Goal: Transaction & Acquisition: Obtain resource

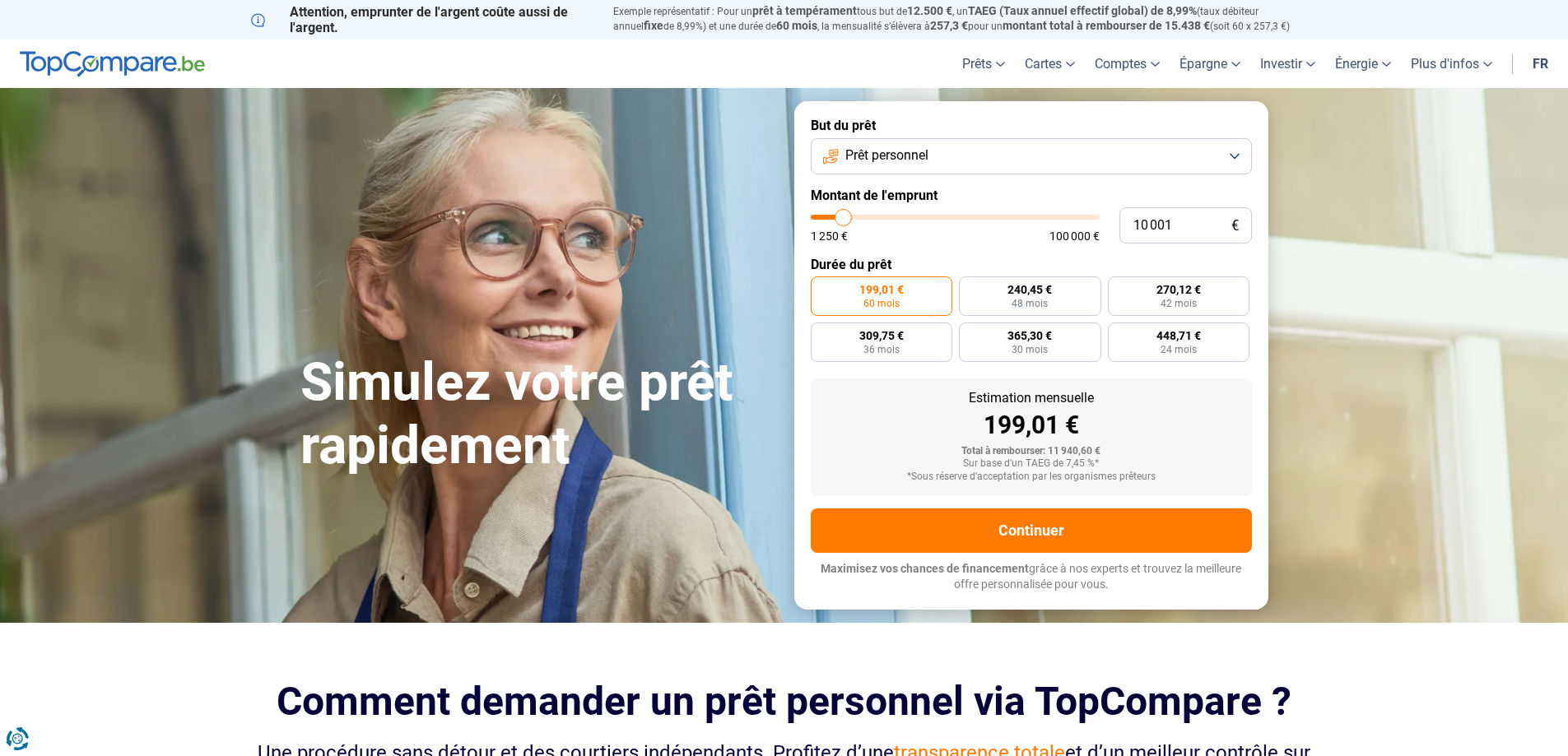
click at [896, 155] on span "Prêt personnel" at bounding box center [887, 155] width 83 height 18
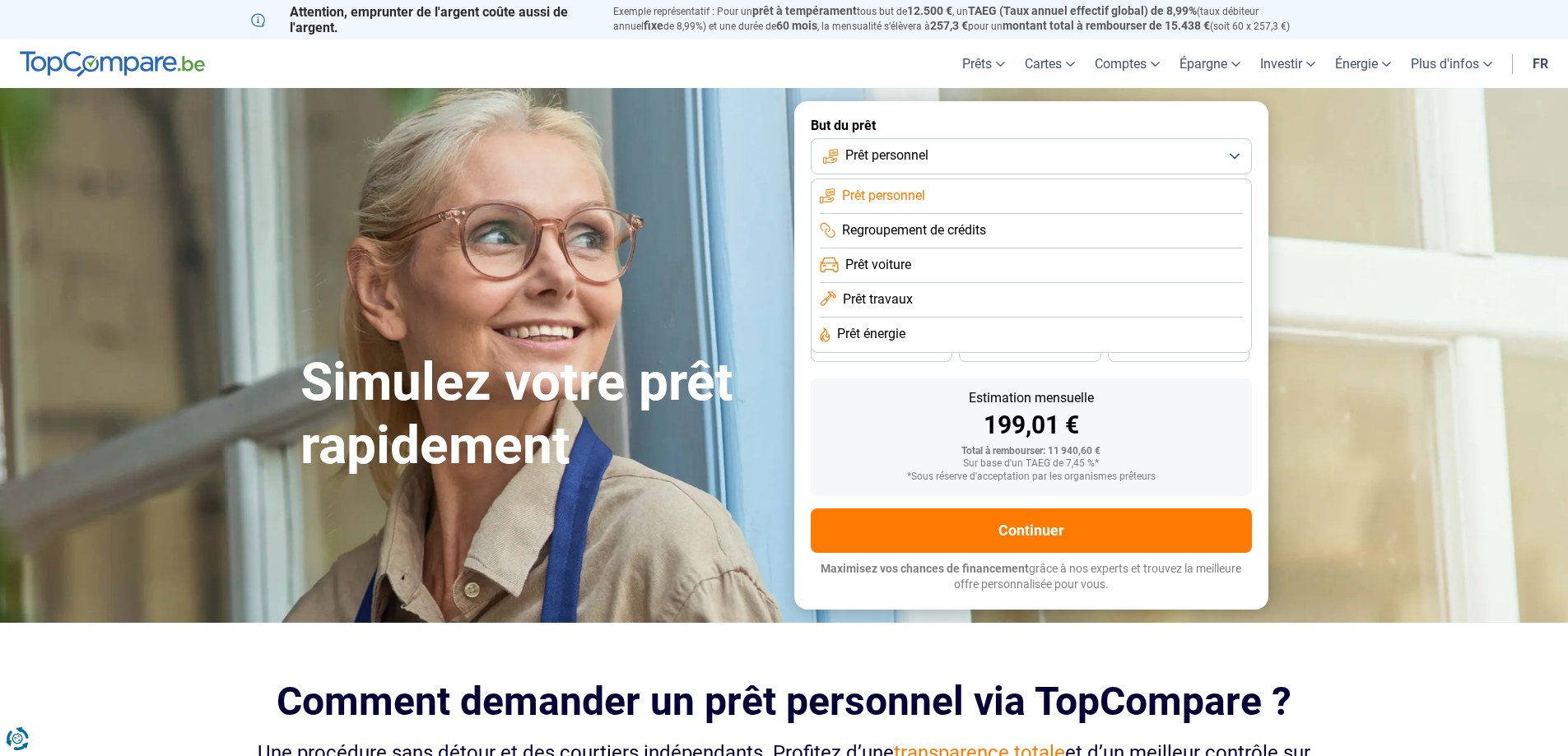
click at [896, 155] on span "Prêt personnel" at bounding box center [887, 155] width 83 height 18
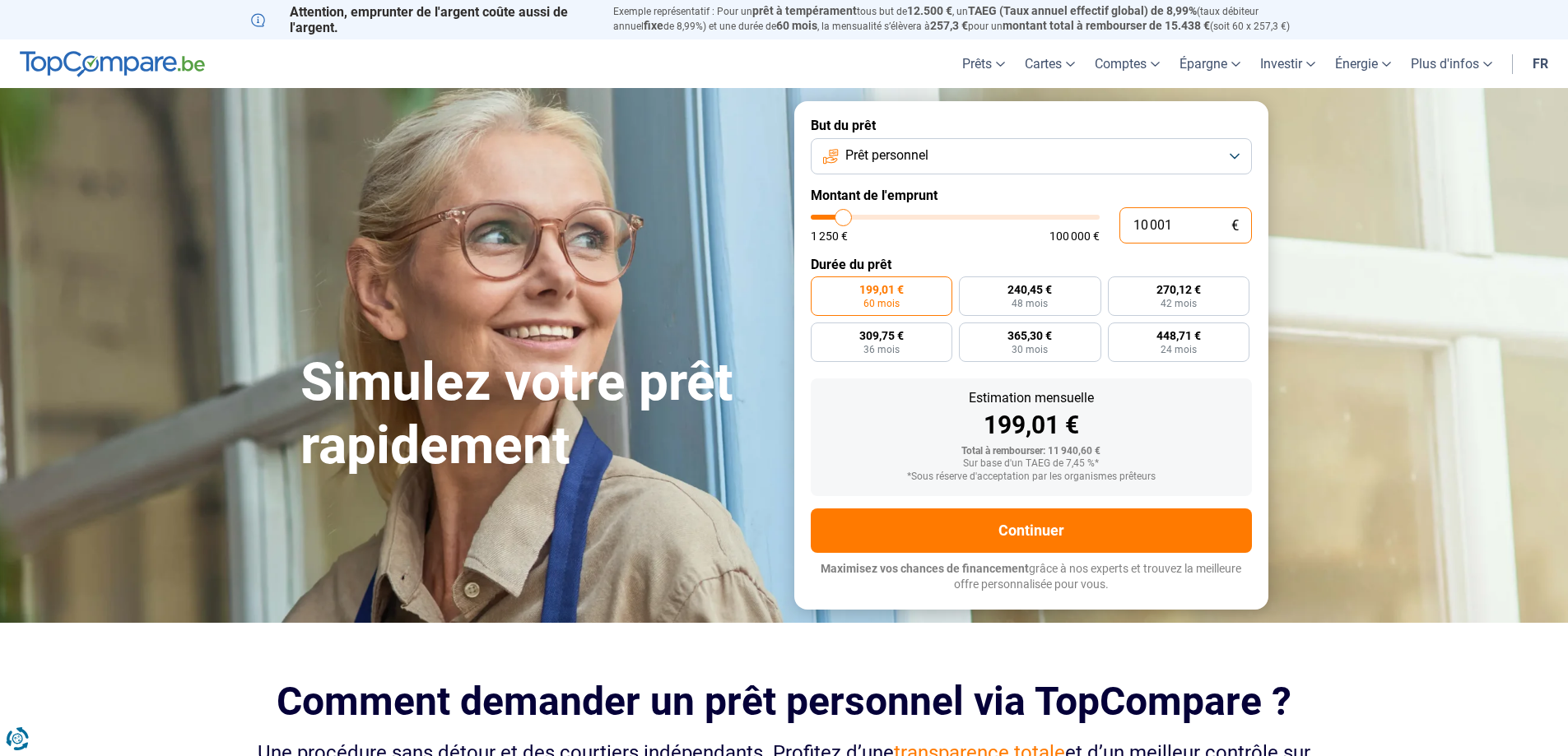
click at [1180, 226] on input "10 001" at bounding box center [1186, 226] width 133 height 36
type input "2"
type input "1250"
type input "25"
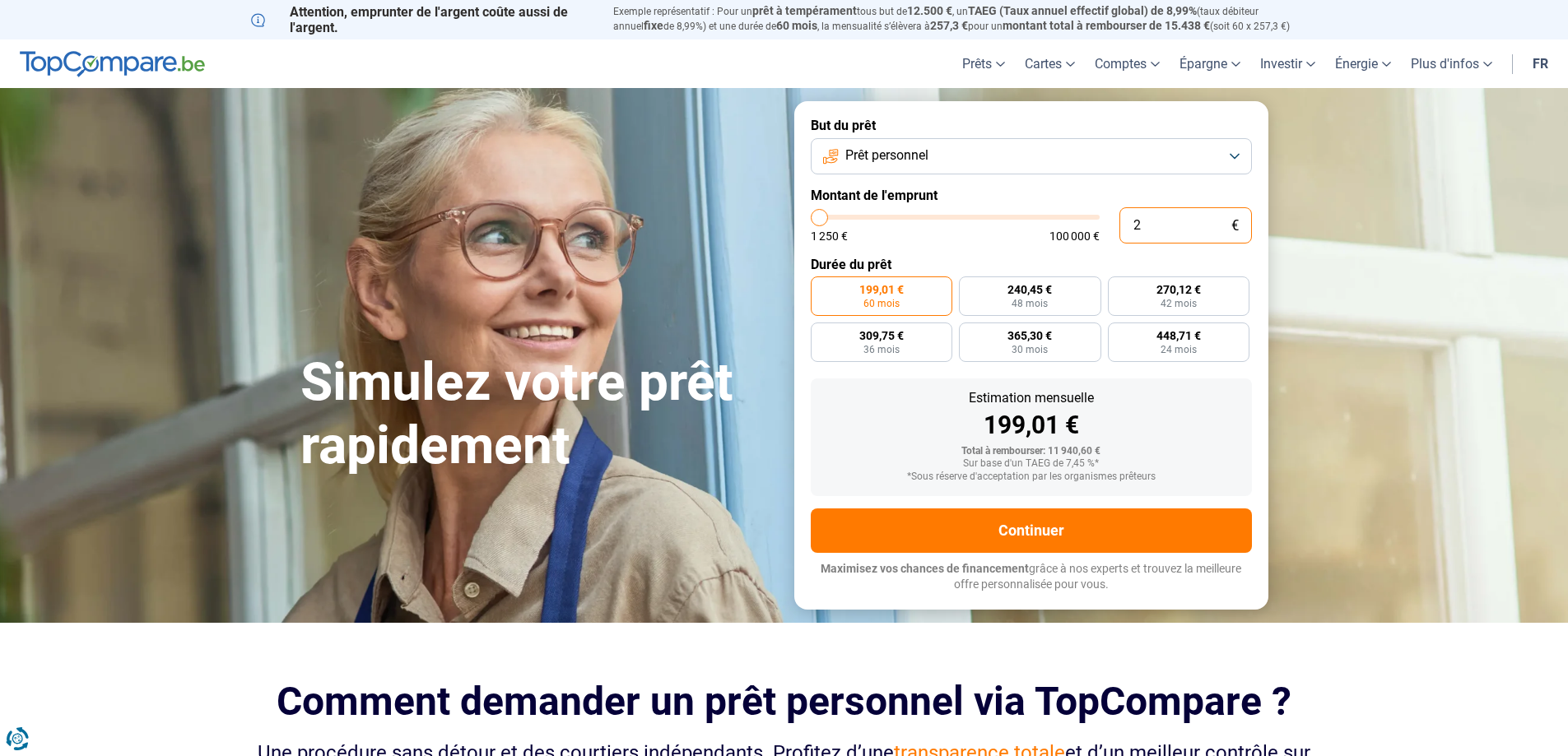
type input "1250"
type input "250"
type input "1250"
type input "2 500"
type input "2500"
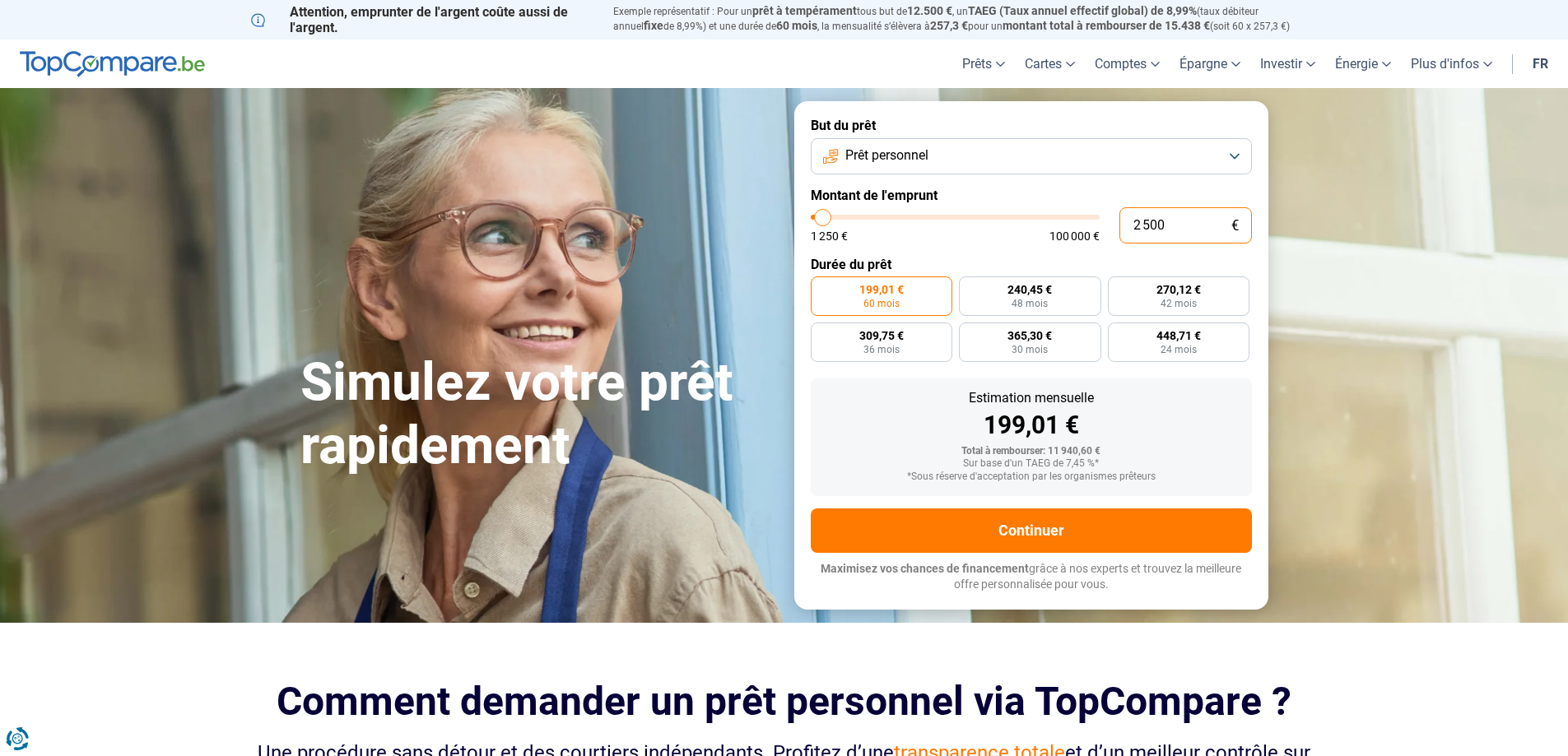
type input "25 001"
type input "25000"
type input "25 001"
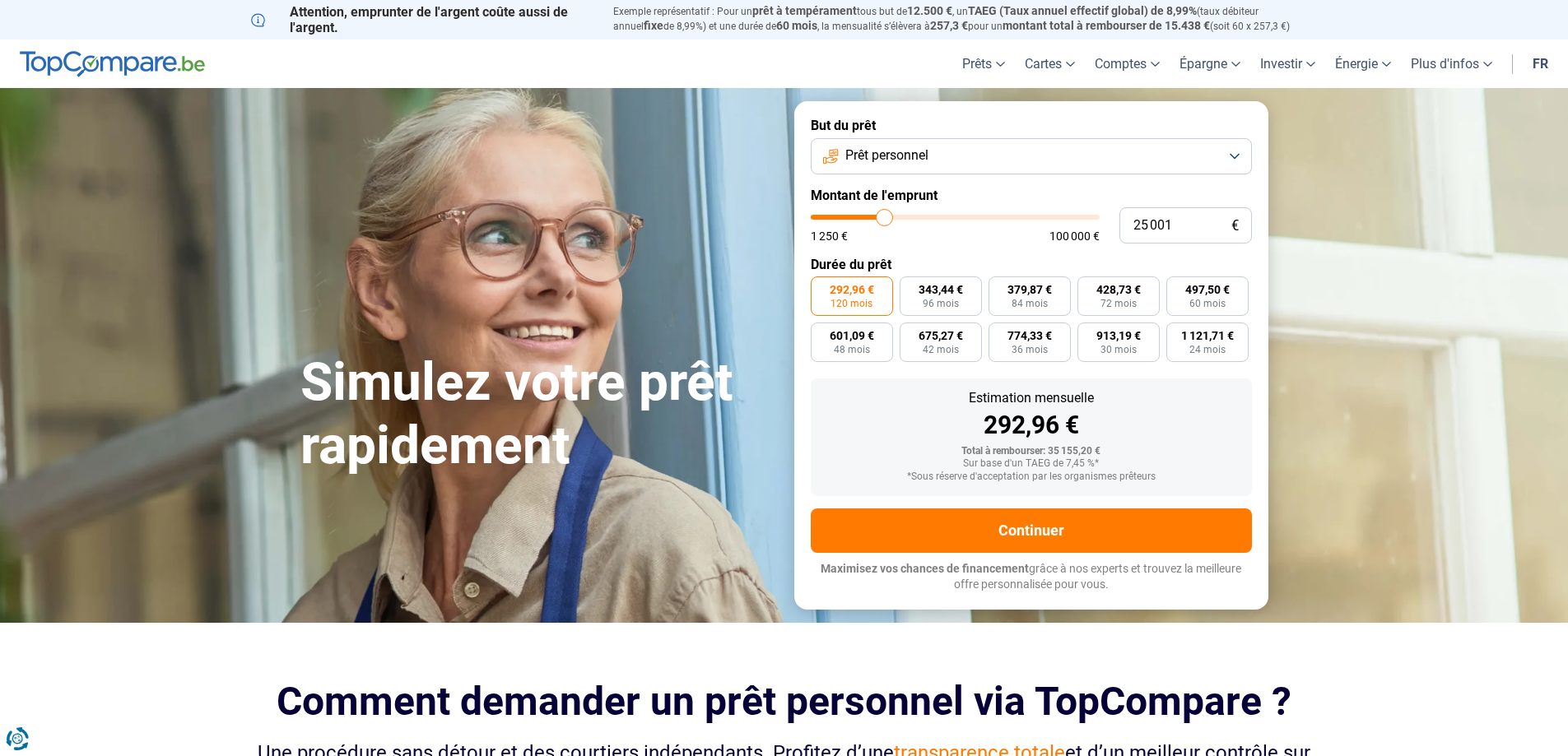
type input "25000"
click at [1040, 240] on div "1 250 € 100 000 €" at bounding box center [955, 235] width 289 height 11
click at [1215, 352] on span "24 mois" at bounding box center [1208, 349] width 36 height 10
click at [1177, 333] on input "1 121,71 € 24 mois" at bounding box center [1172, 328] width 10 height 10
radio input "true"
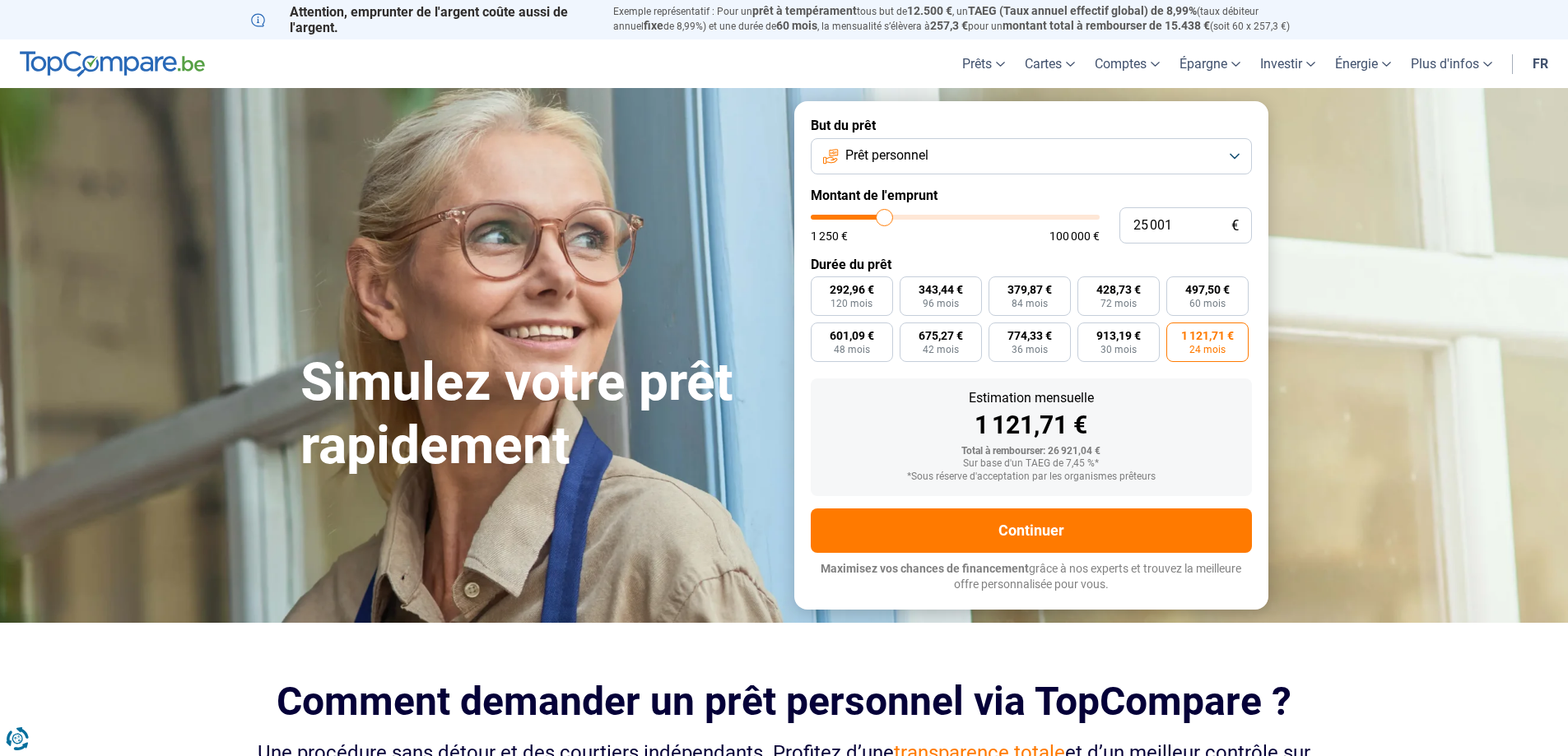
type input "23 250"
type input "23250"
type input "23 750"
type input "23750"
type input "25 000"
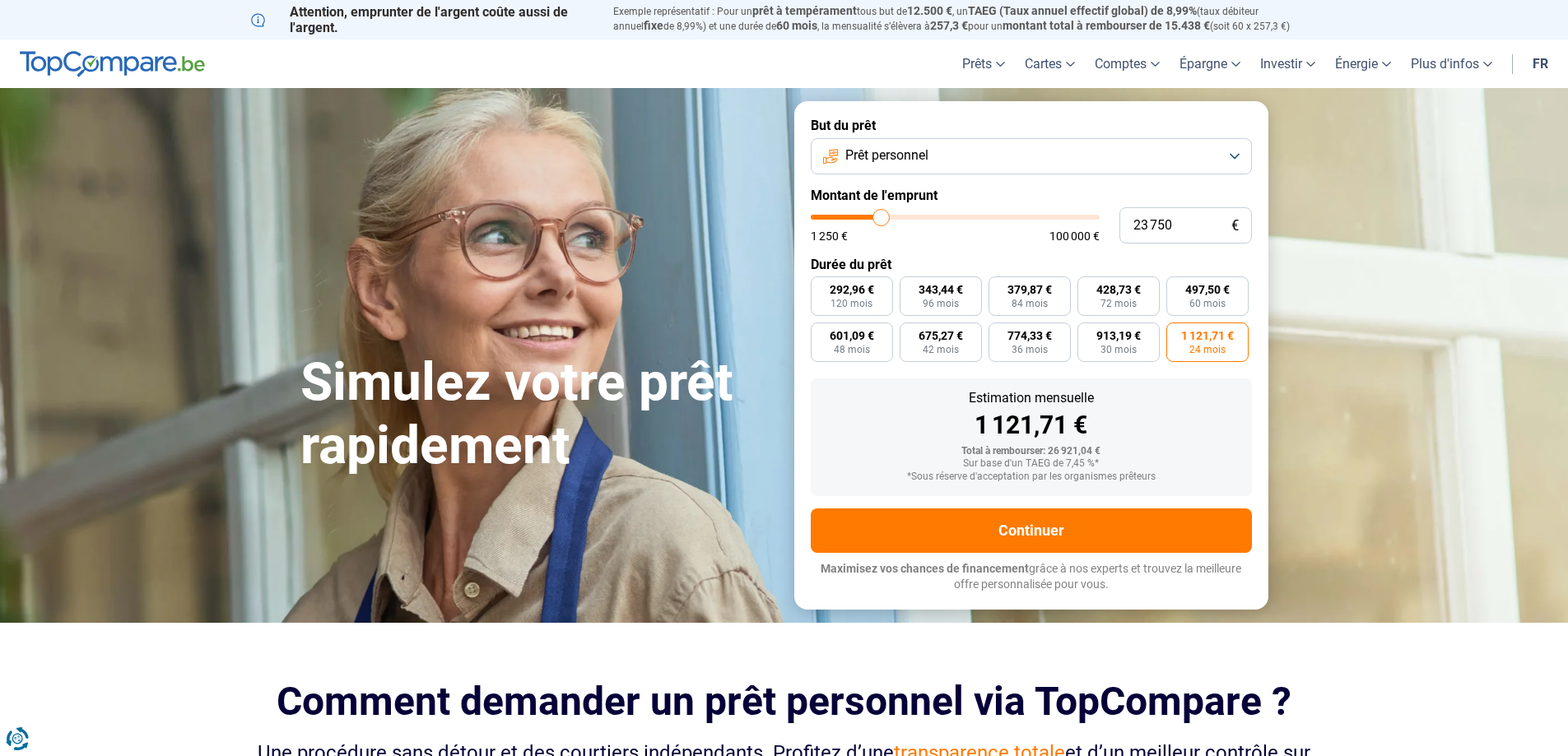
type input "25000"
type input "26 000"
type input "26000"
type input "27 250"
type input "27250"
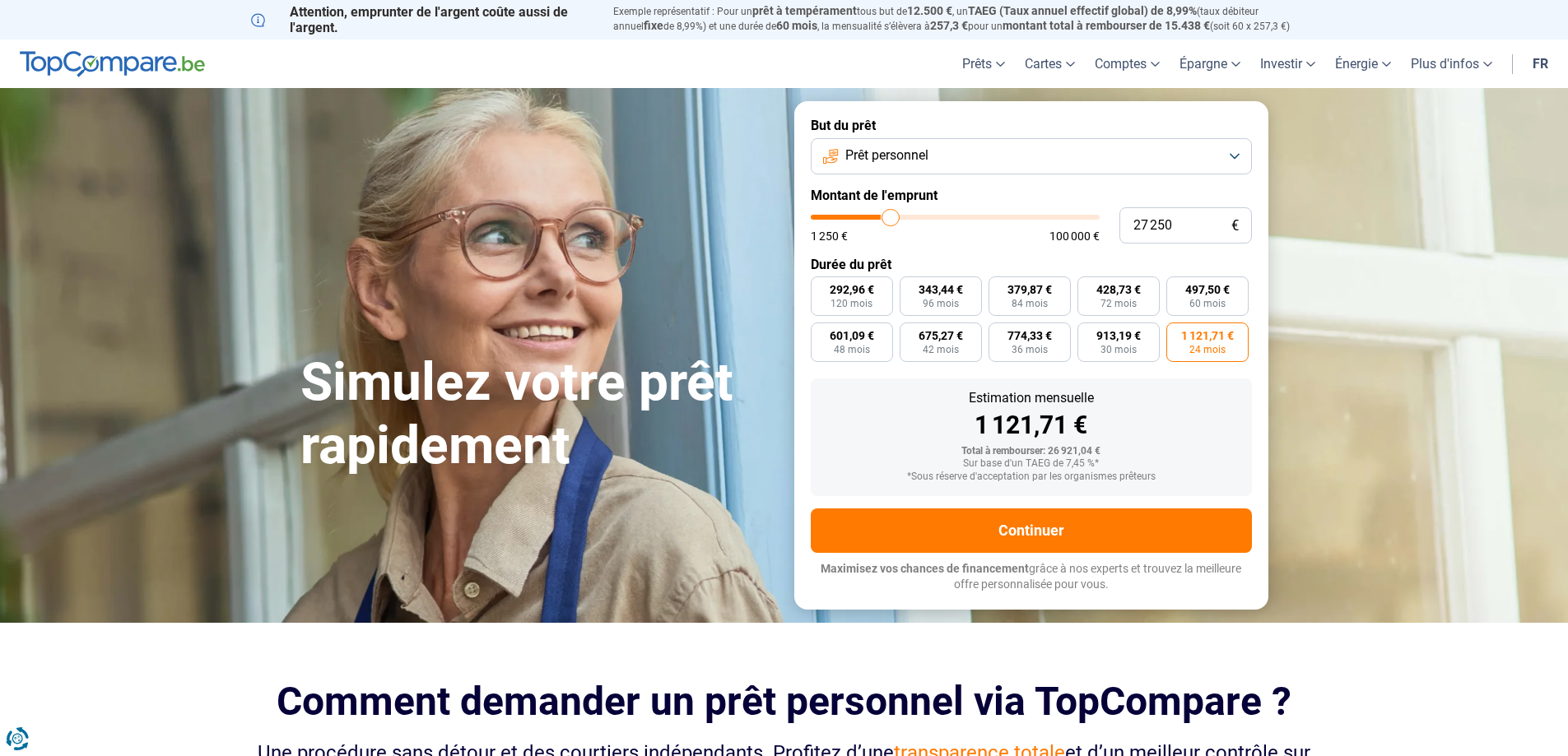
type input "28 000"
type input "28000"
type input "28 750"
type input "28750"
type input "29 750"
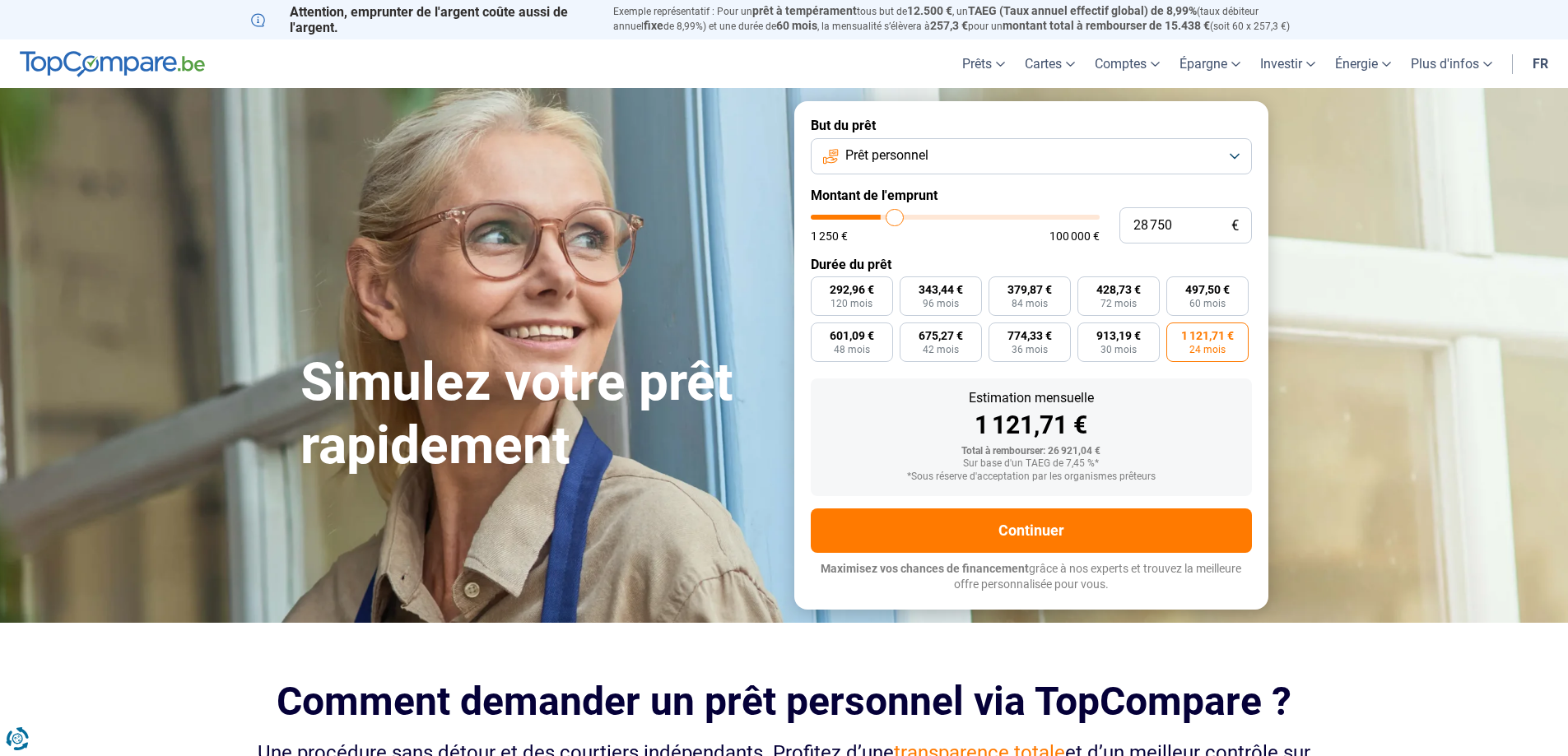
type input "29750"
type input "32 250"
type input "32250"
type input "33 750"
type input "33750"
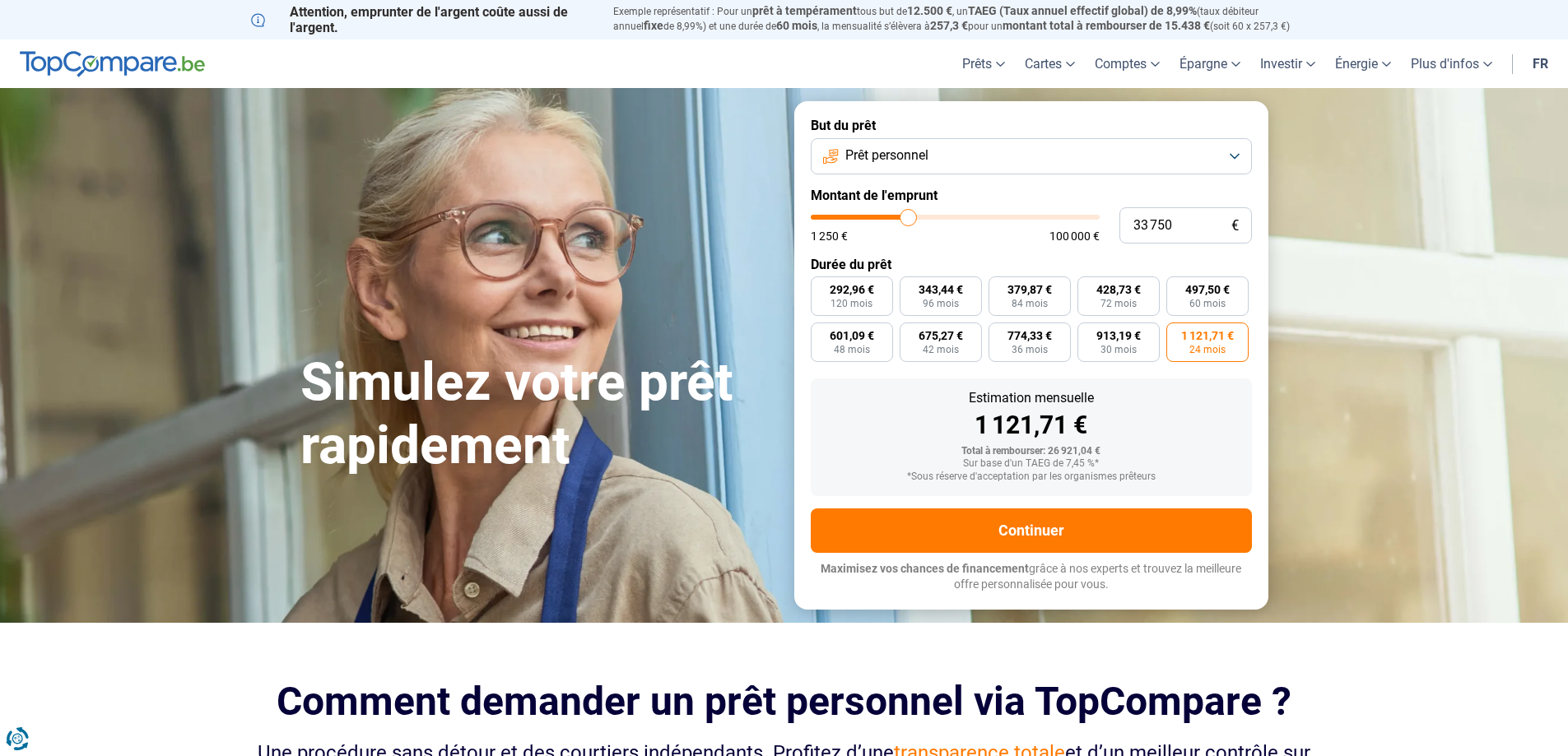
type input "35 250"
type input "35250"
type input "36 750"
type input "36750"
type input "38 000"
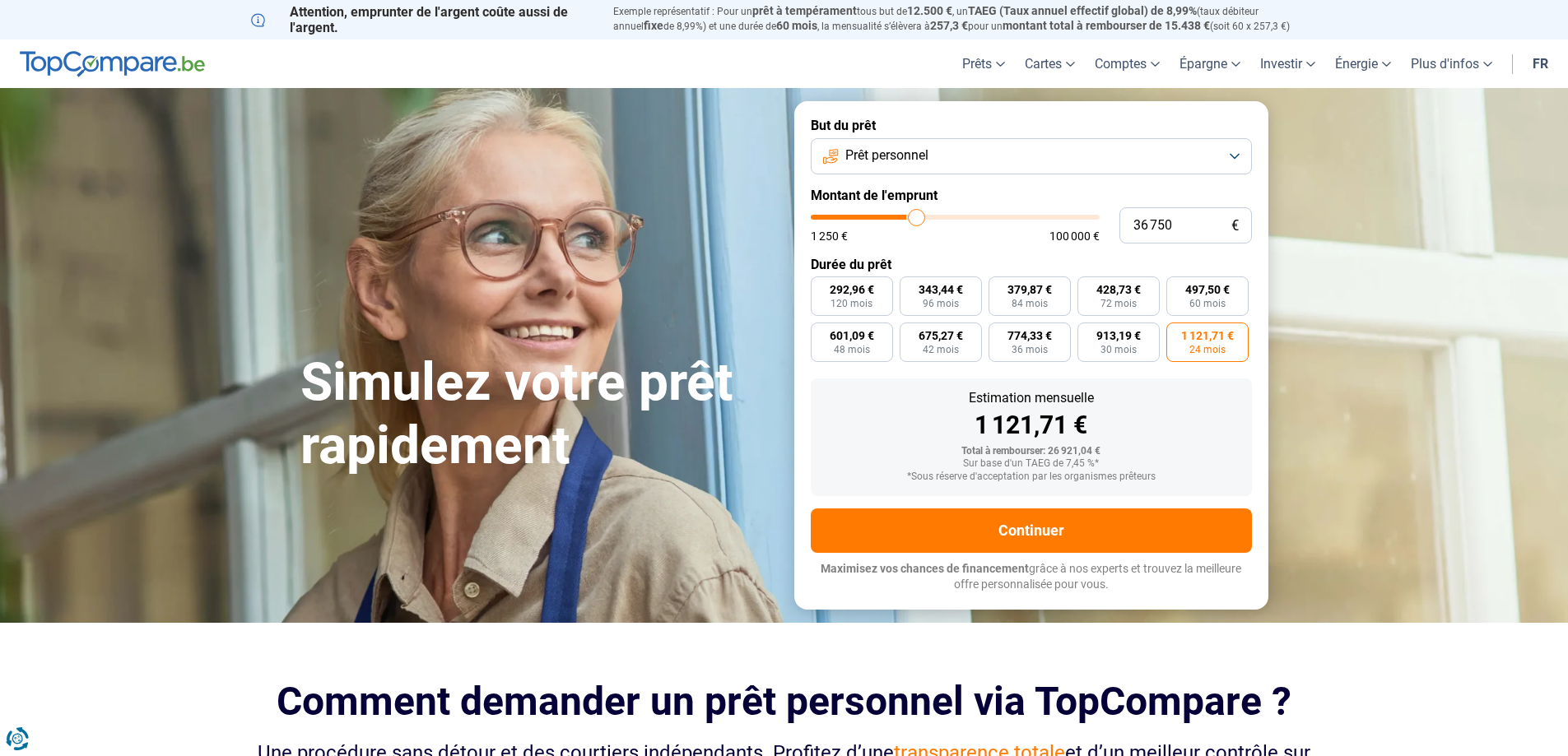
type input "38000"
type input "39 250"
type input "39250"
type input "40 750"
type input "40750"
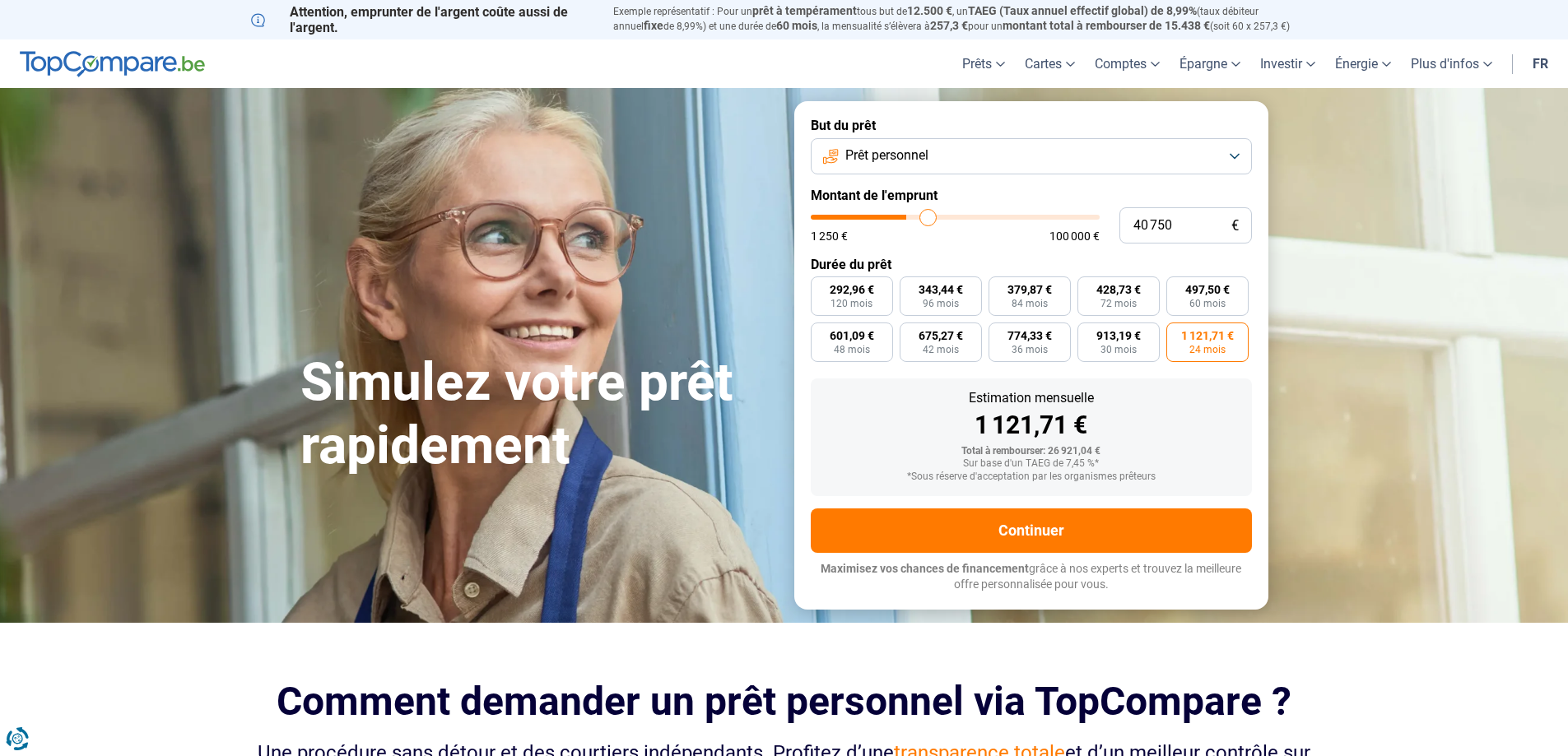
type input "44 000"
type input "44000"
type input "46 000"
type input "46000"
type input "49 500"
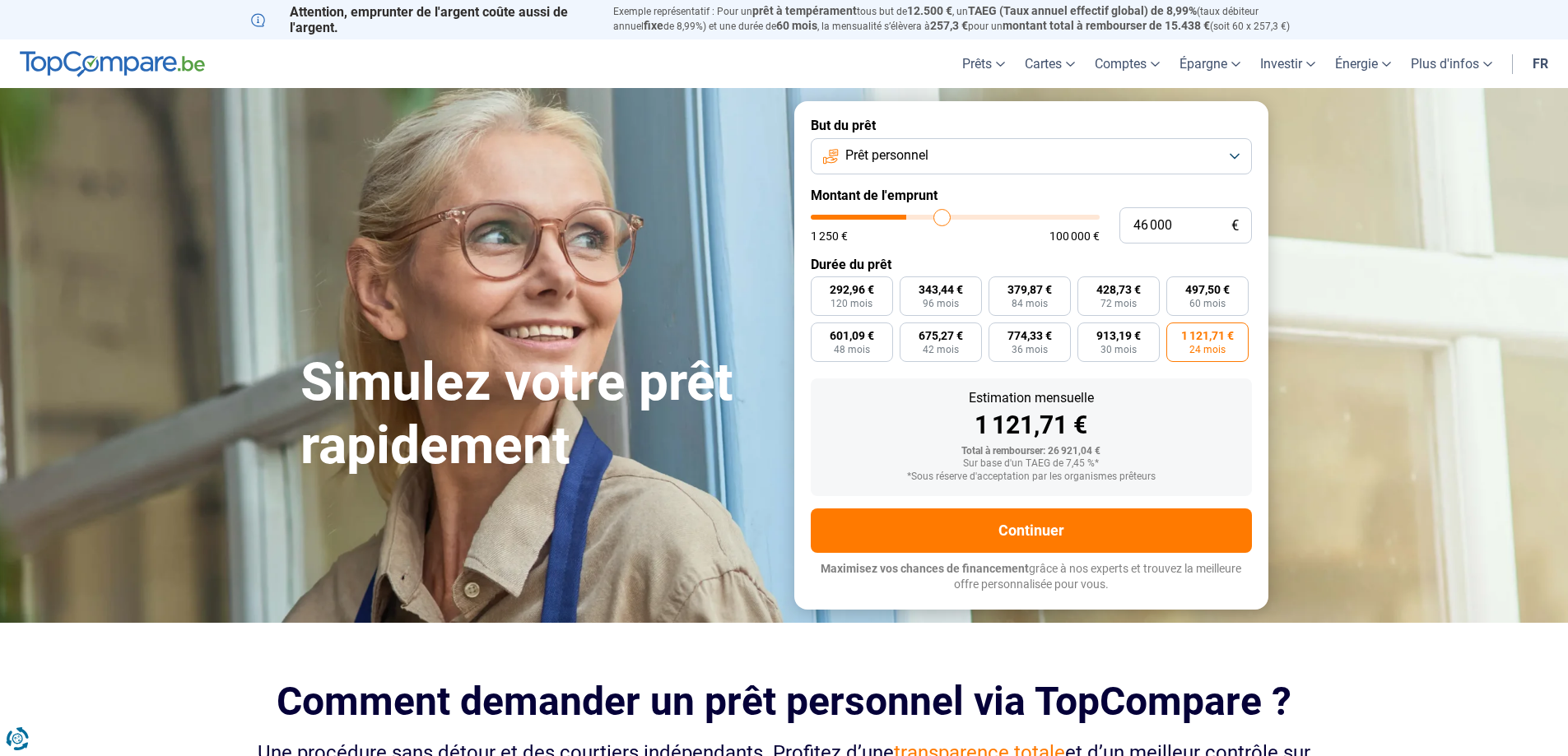
type input "49500"
type input "53 000"
type input "53000"
type input "57 750"
type input "57750"
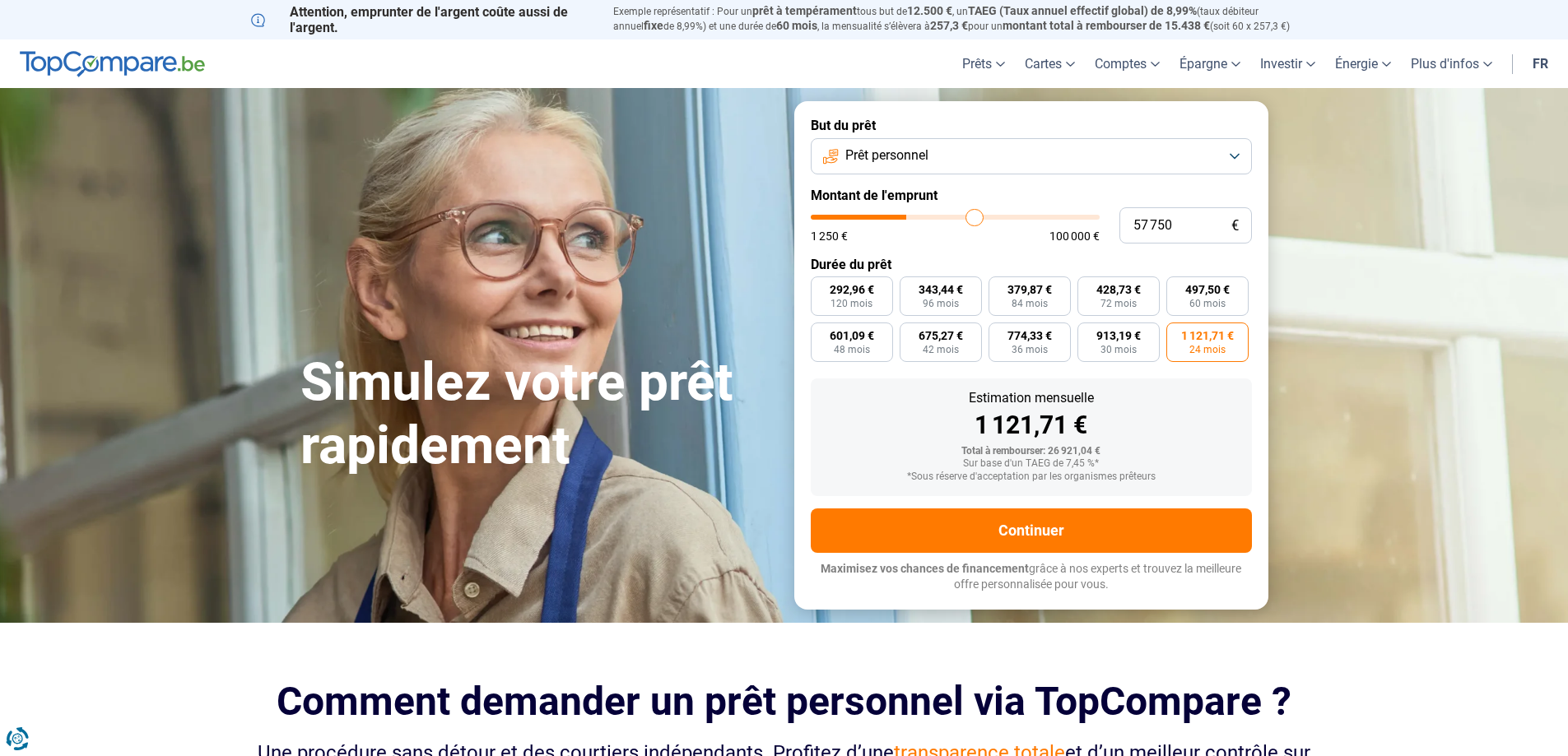
type input "63 250"
type input "63250"
type input "66 000"
type input "66000"
type input "67 750"
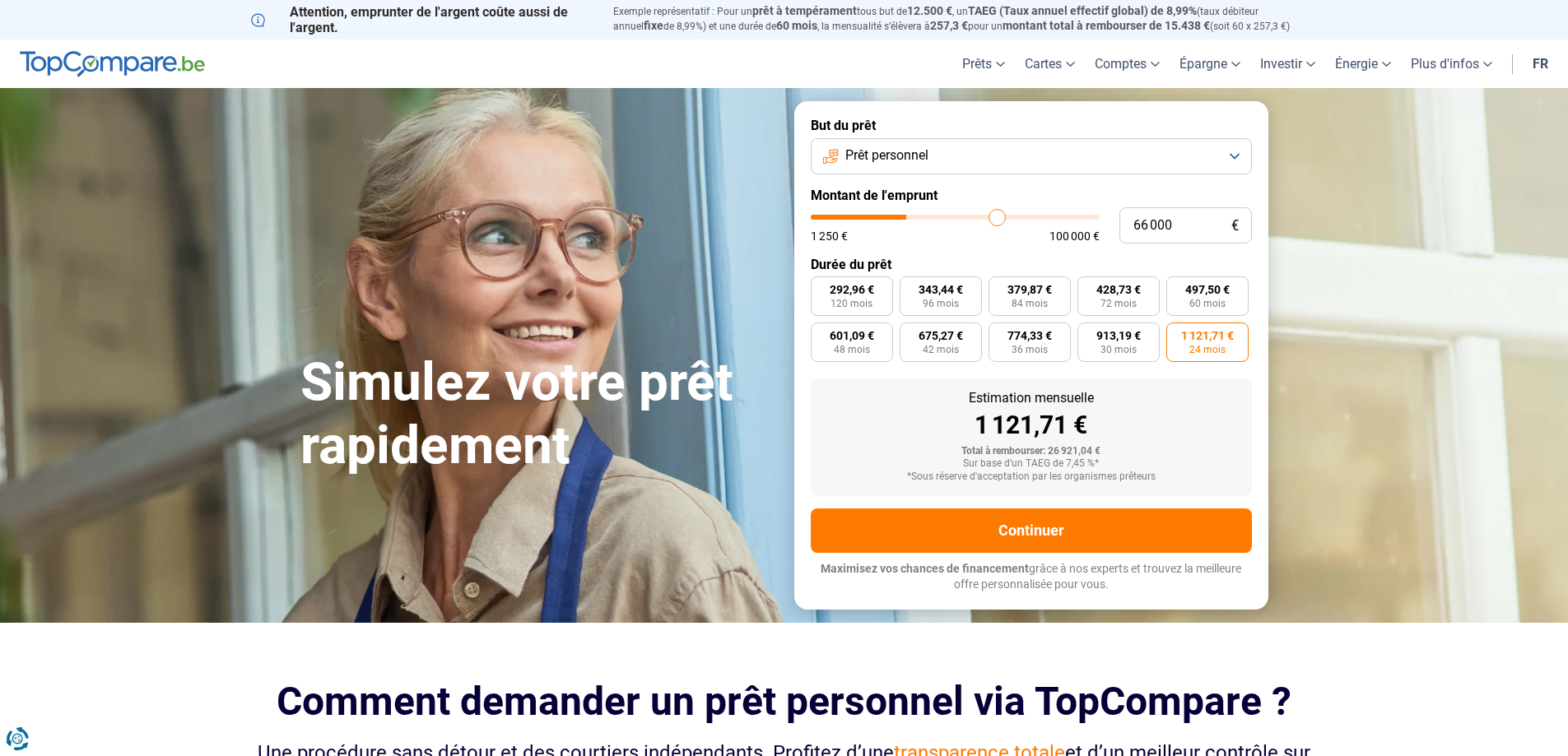
type input "67750"
type input "68 750"
type input "68750"
type input "69 250"
type input "69250"
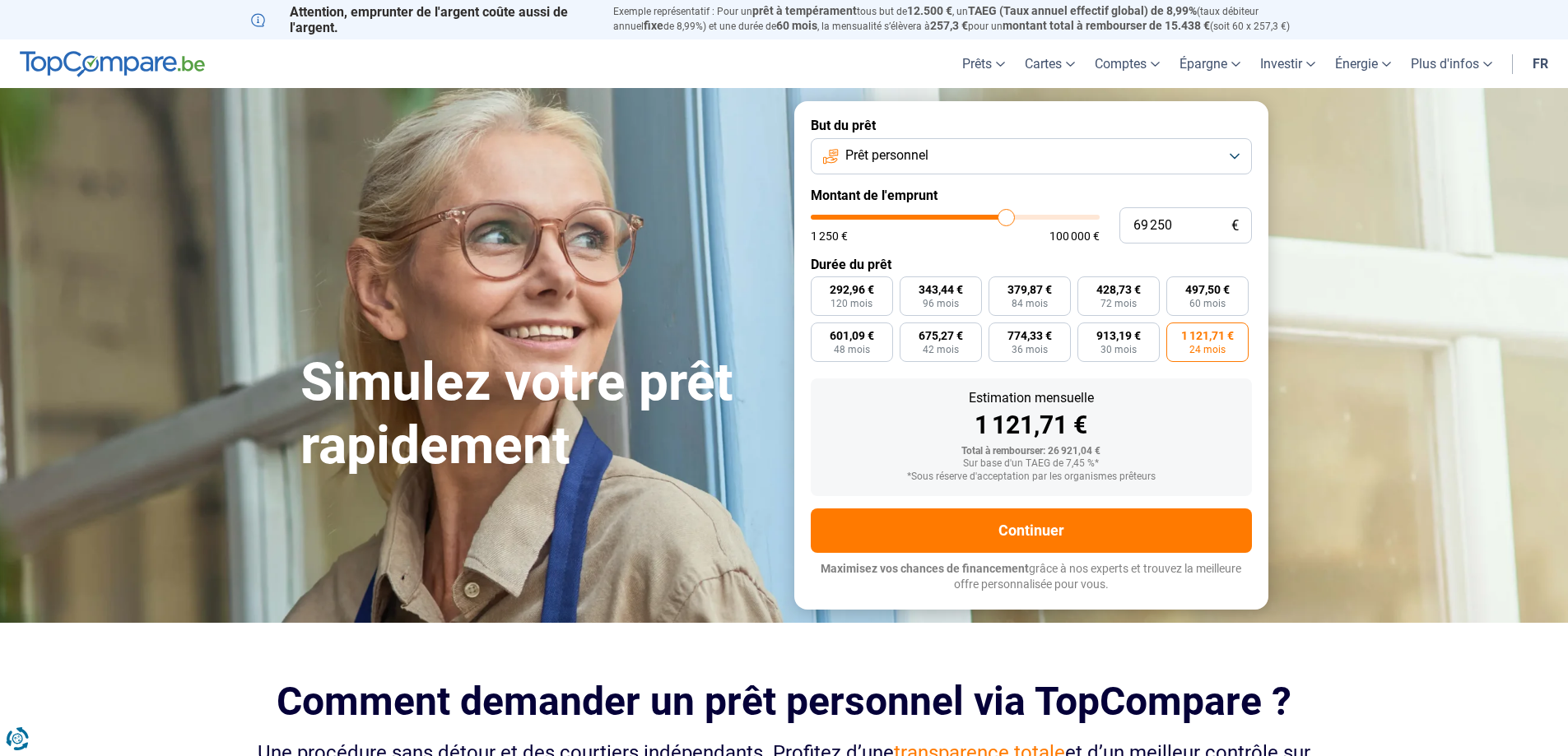
type input "69 750"
type input "69750"
type input "72 250"
type input "72250"
type input "76 500"
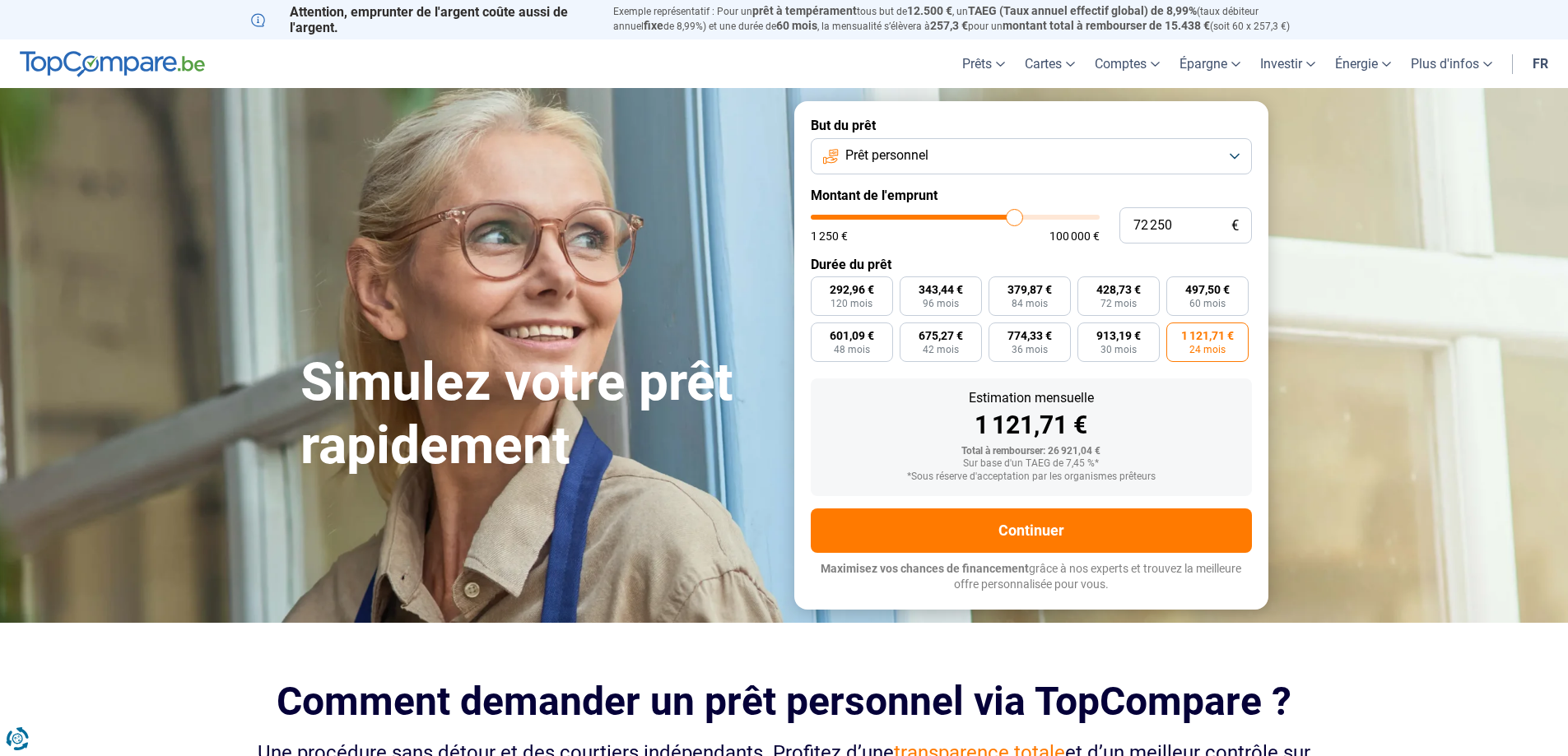
type input "76500"
type input "80 750"
type input "80750"
type input "85 000"
type input "85000"
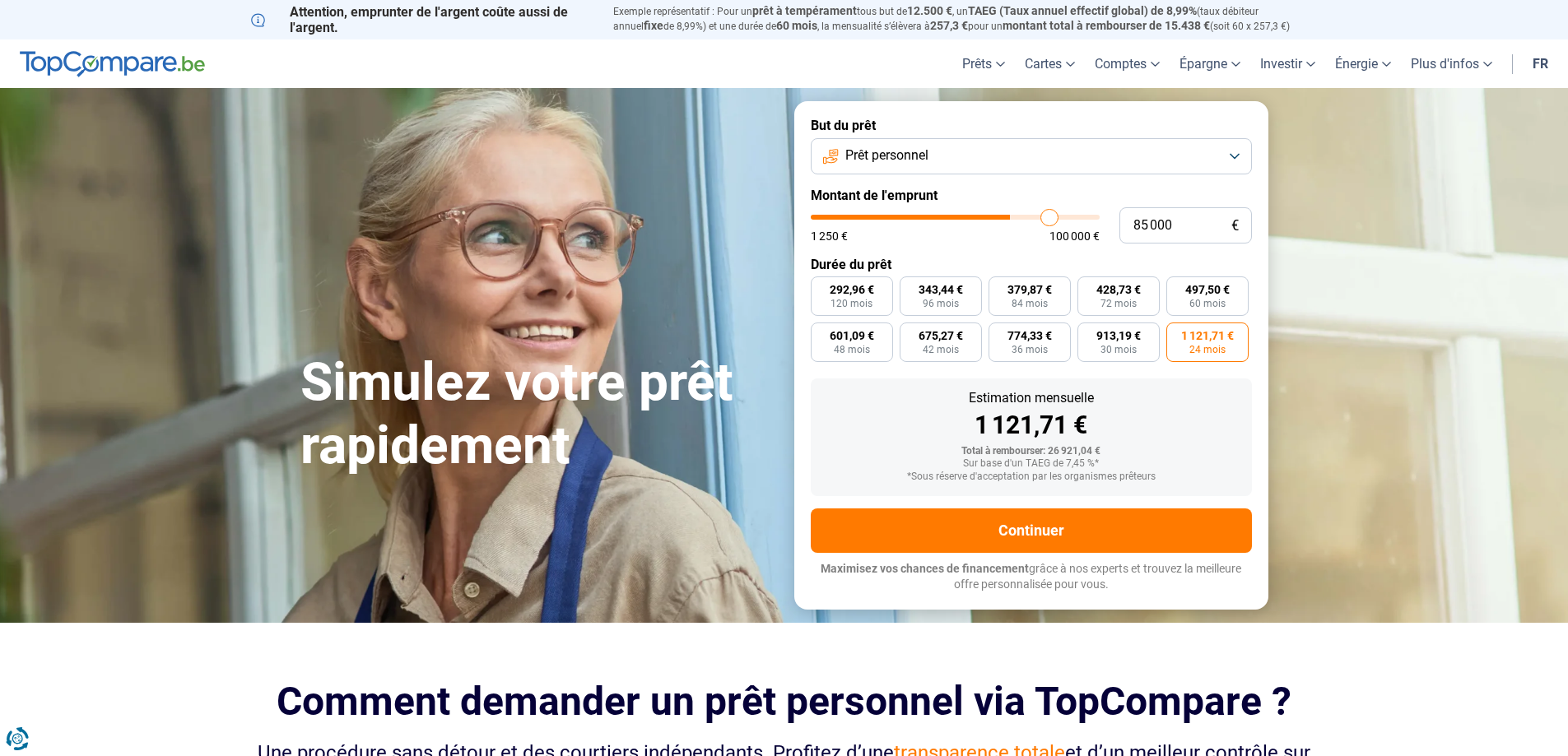
type input "87 500"
type input "87500"
type input "89 750"
type input "89750"
type input "91 000"
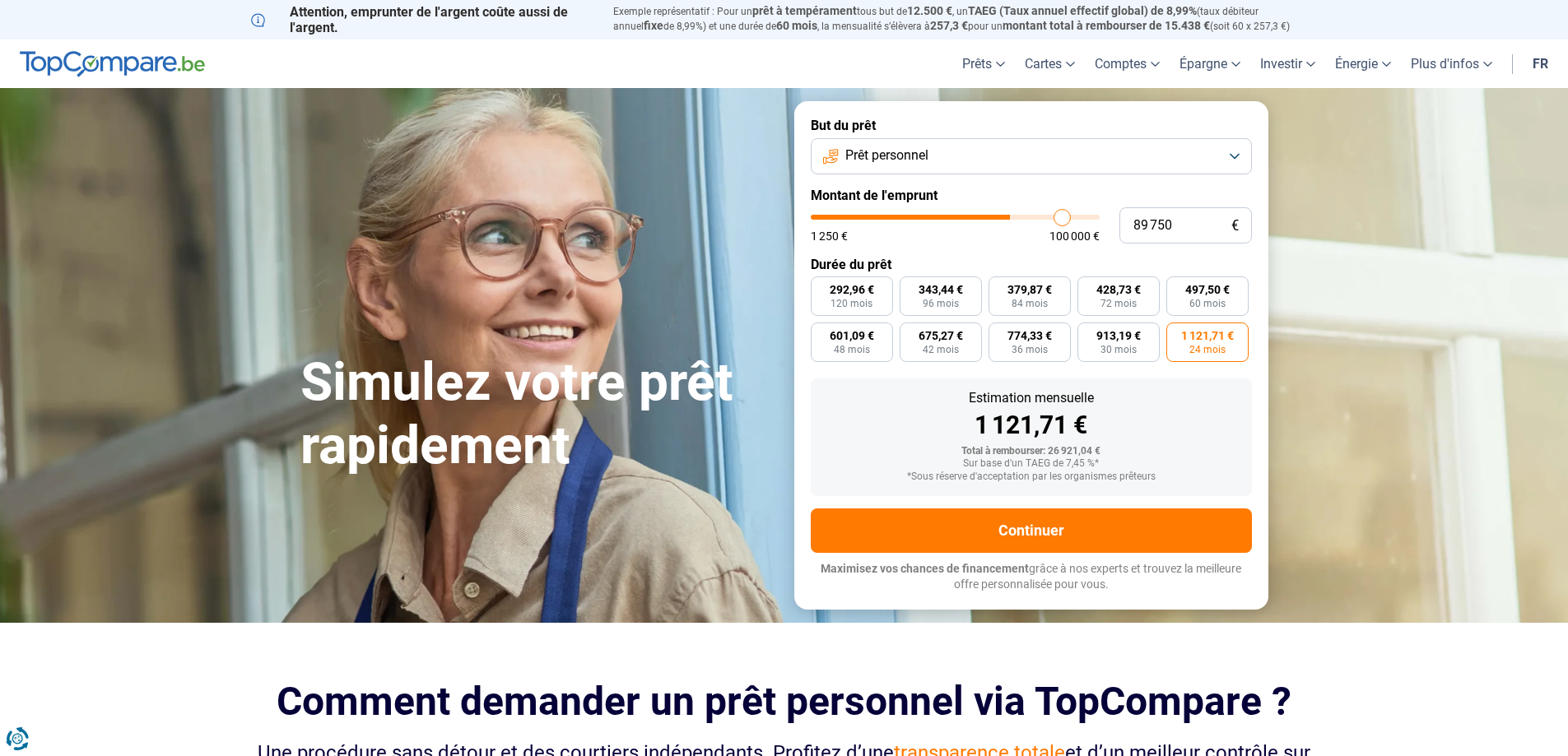
type input "91000"
type input "93 000"
type input "93000"
type input "94 500"
type input "94500"
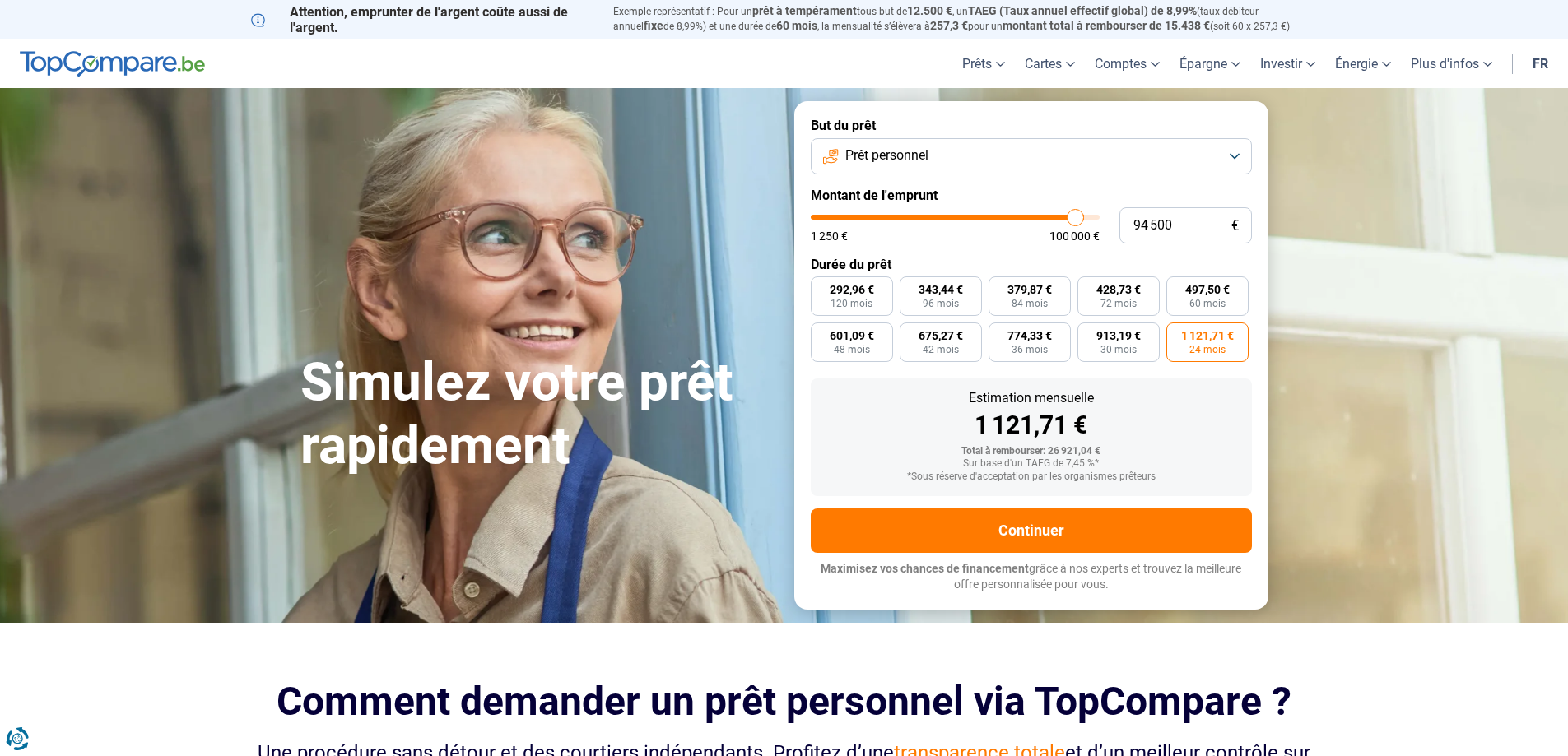
type input "95 750"
type input "95750"
type input "97 250"
type input "97250"
type input "97 500"
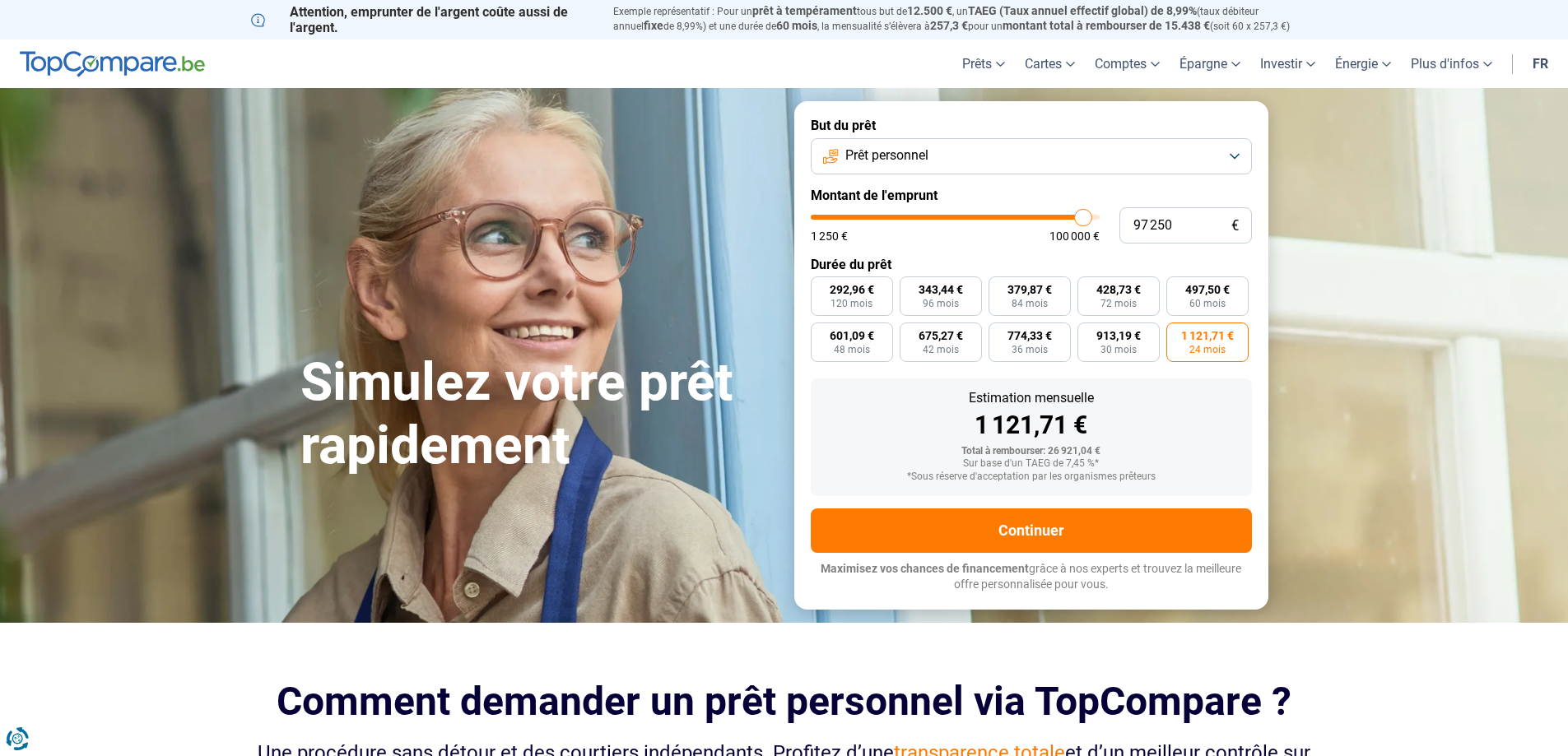
type input "97500"
type input "96 500"
type input "96500"
type input "94 000"
type input "94000"
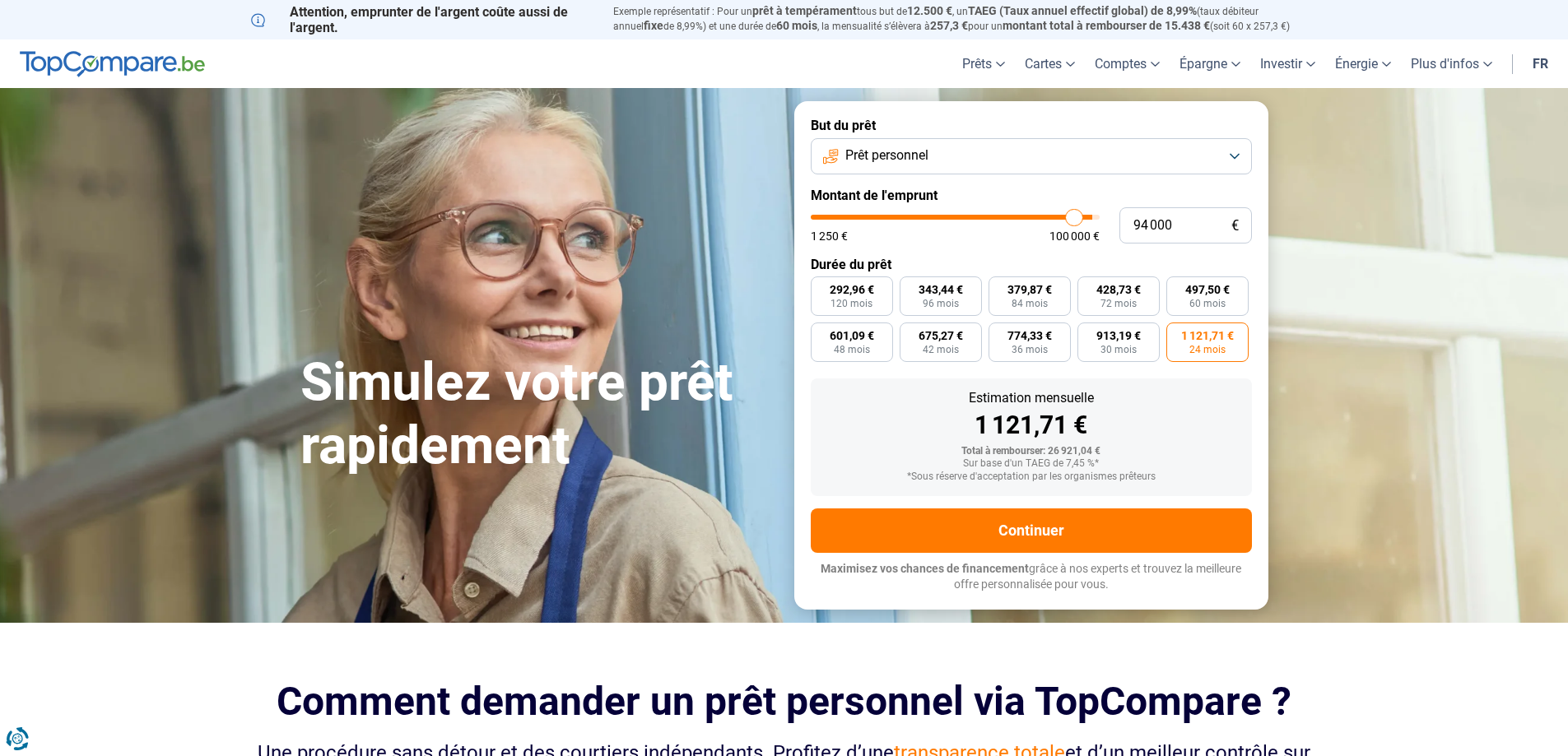
type input "88 750"
type input "88750"
type input "83 000"
type input "83000"
type input "76 500"
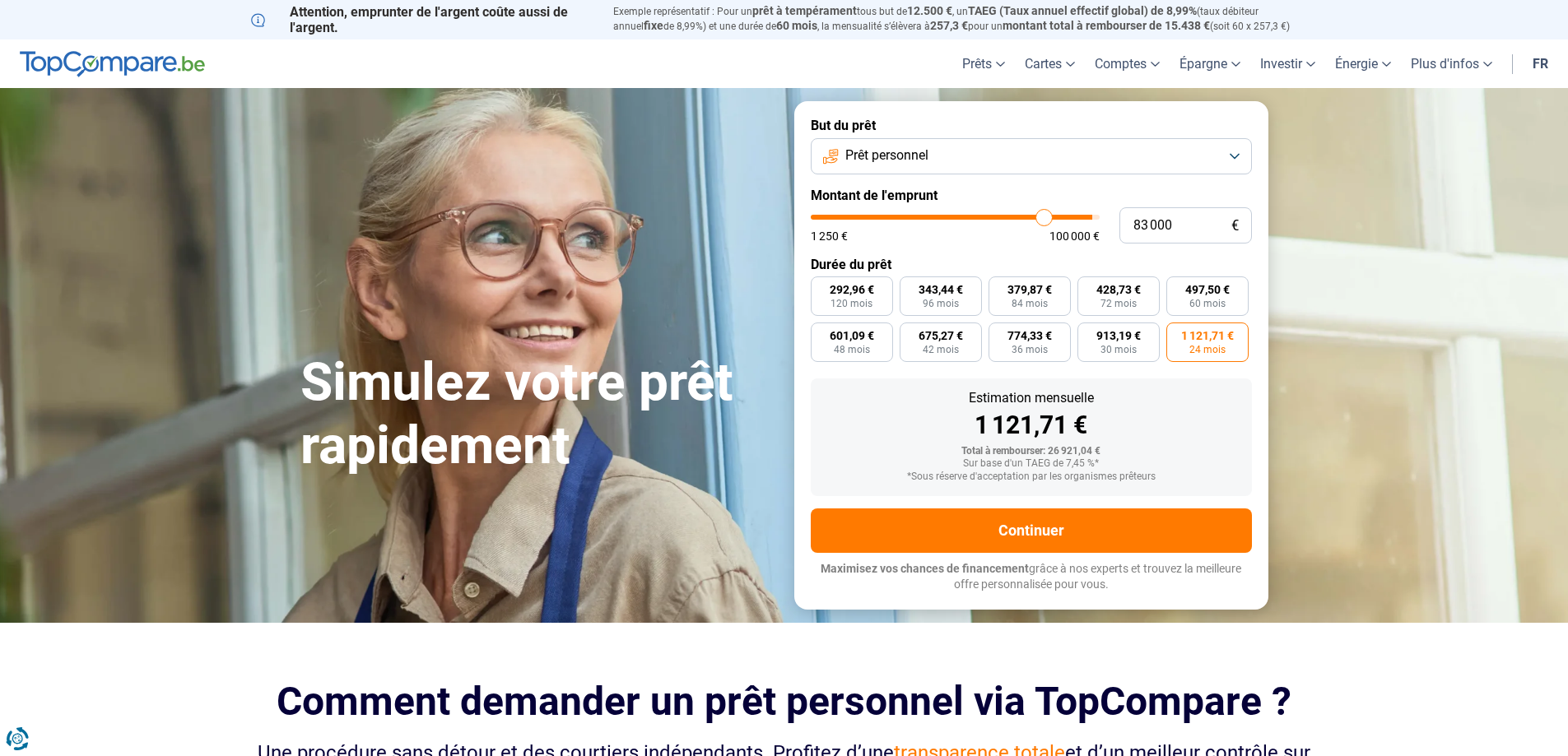
type input "76500"
type input "68 000"
type input "68000"
type input "60 000"
type input "60000"
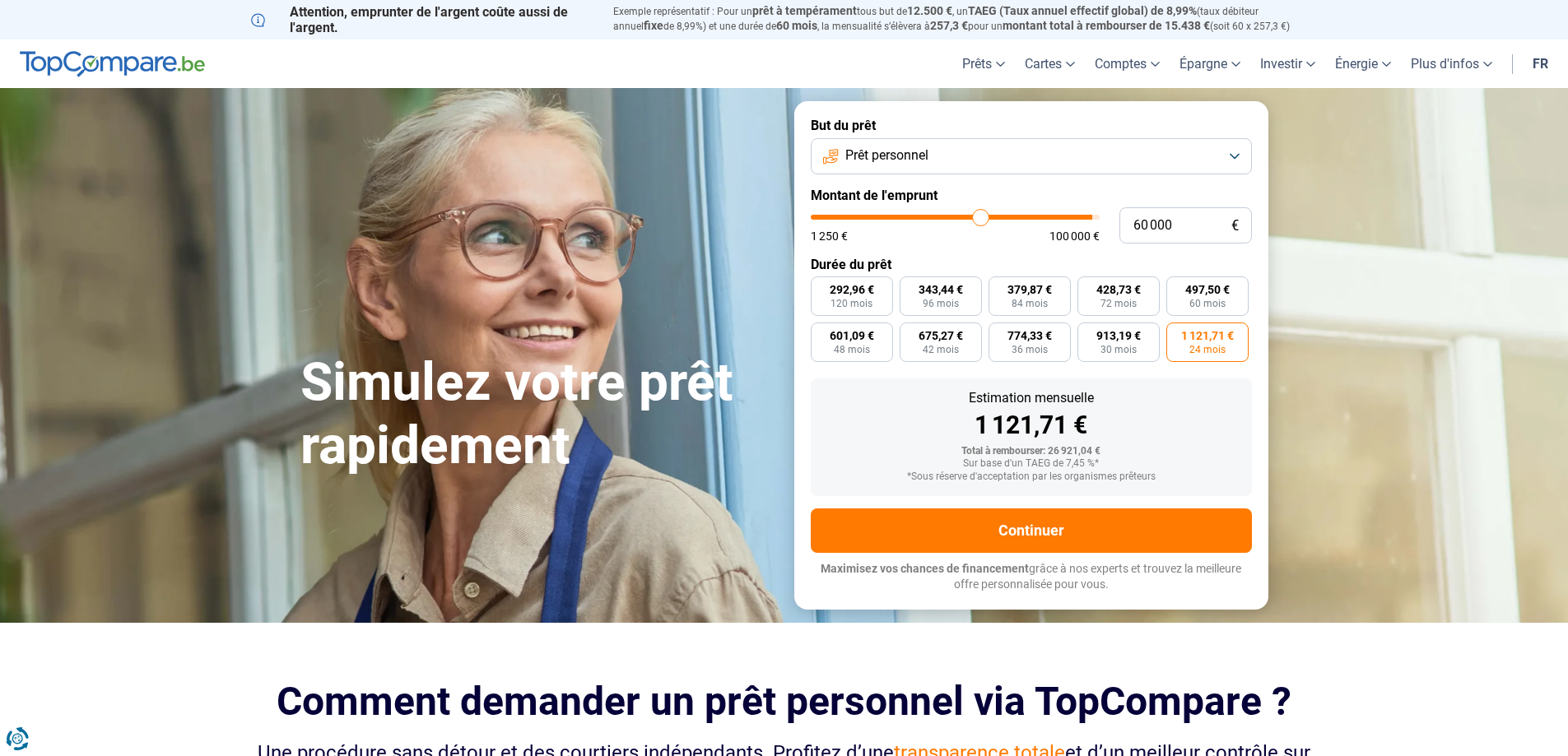
type input "53 000"
type input "53000"
type input "48 250"
type input "48250"
type input "45 250"
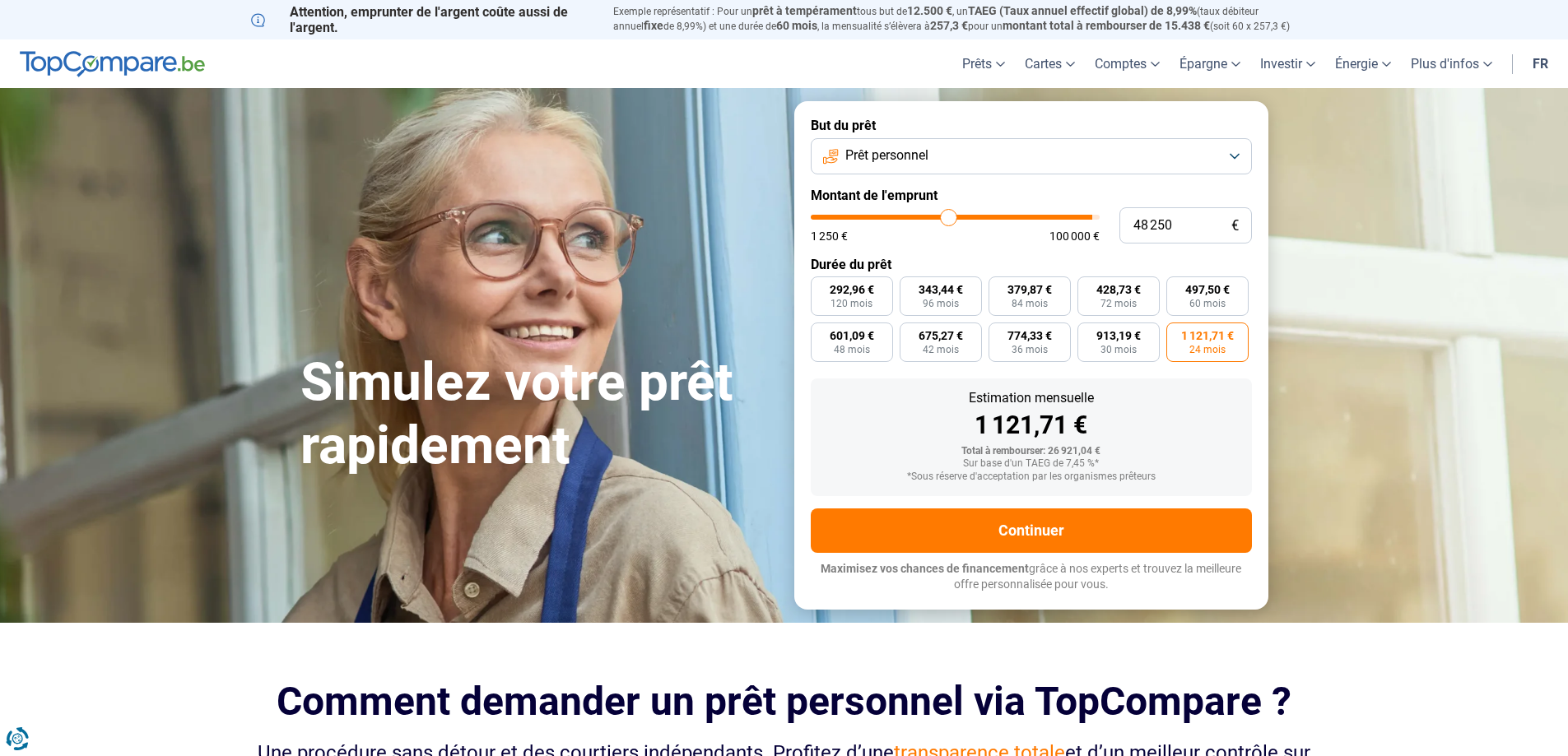
type input "45250"
type input "44 500"
type input "44500"
type input "44 000"
type input "44000"
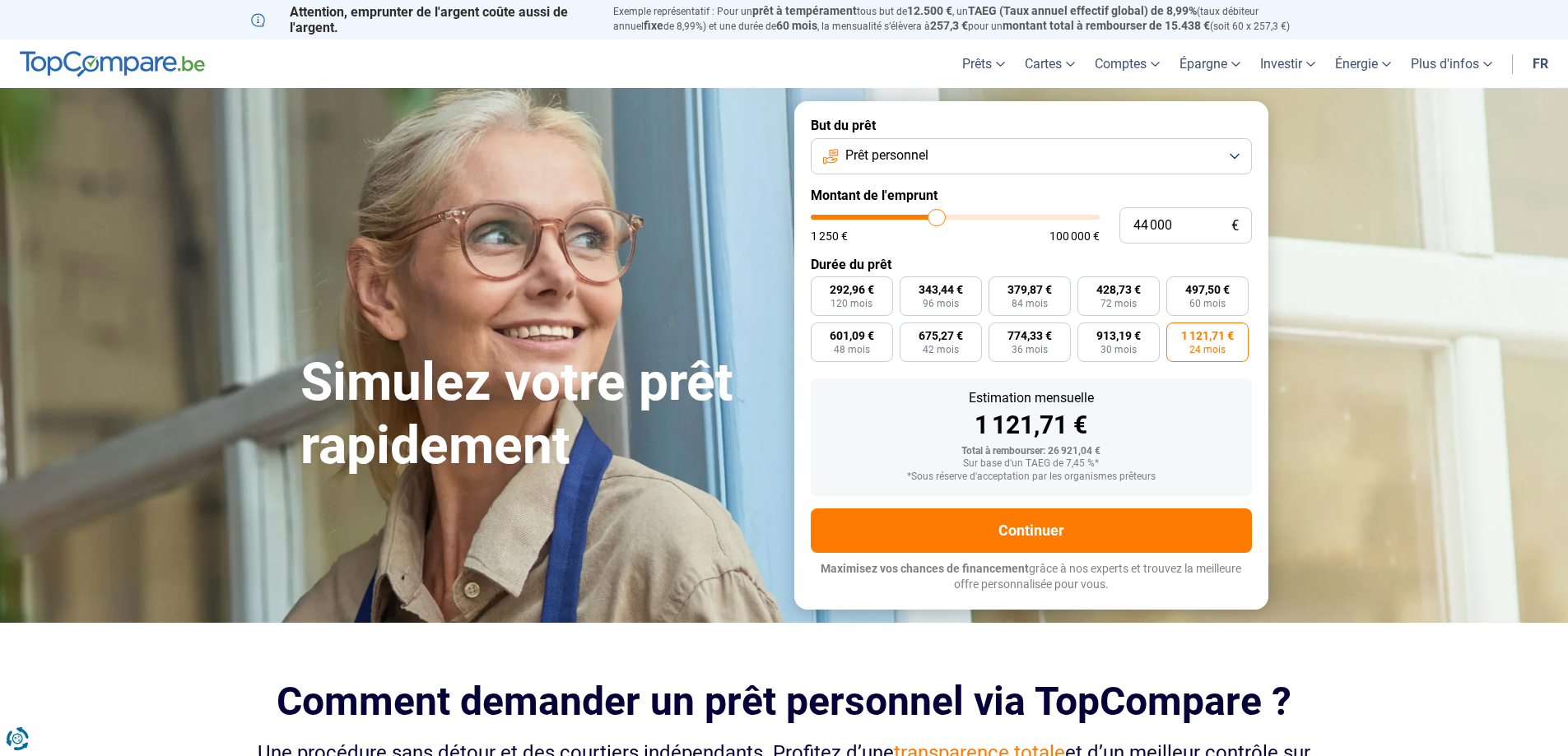
type input "43 000"
type input "43000"
type input "41 500"
type input "41500"
type input "40 750"
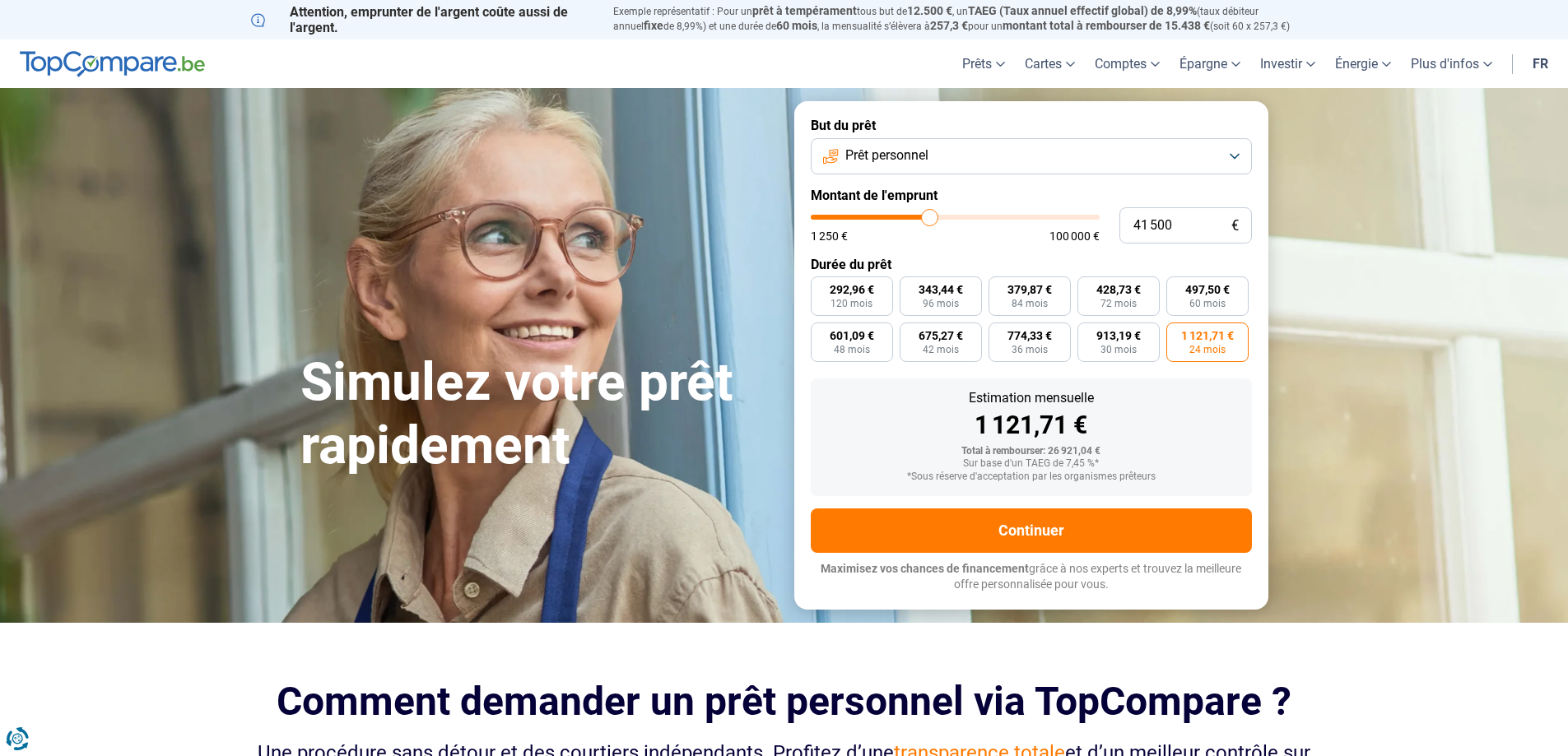
type input "40750"
type input "40 250"
type input "40250"
type input "39 500"
type input "39500"
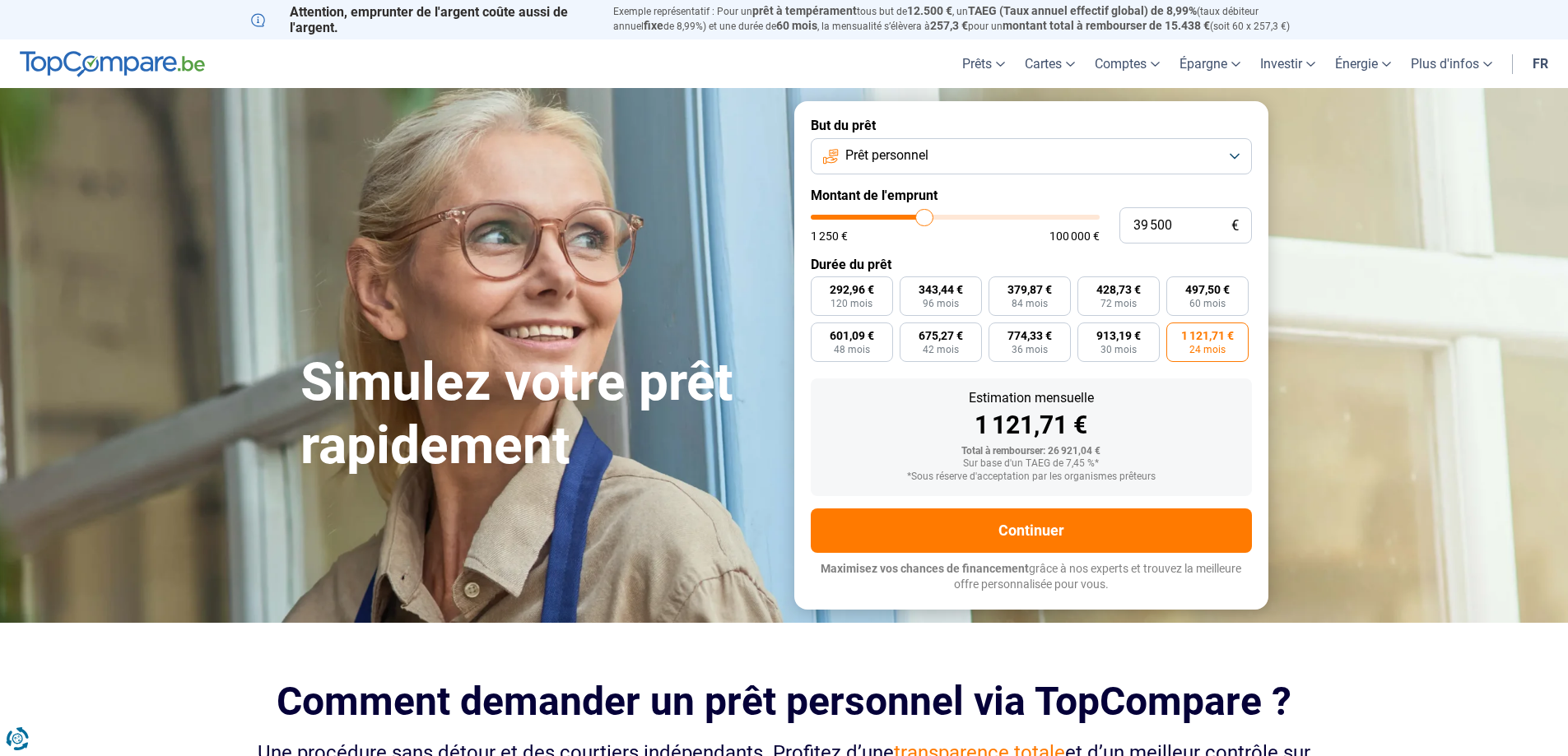
type input "39 250"
type input "39250"
type input "38 000"
type input "38000"
type input "36 750"
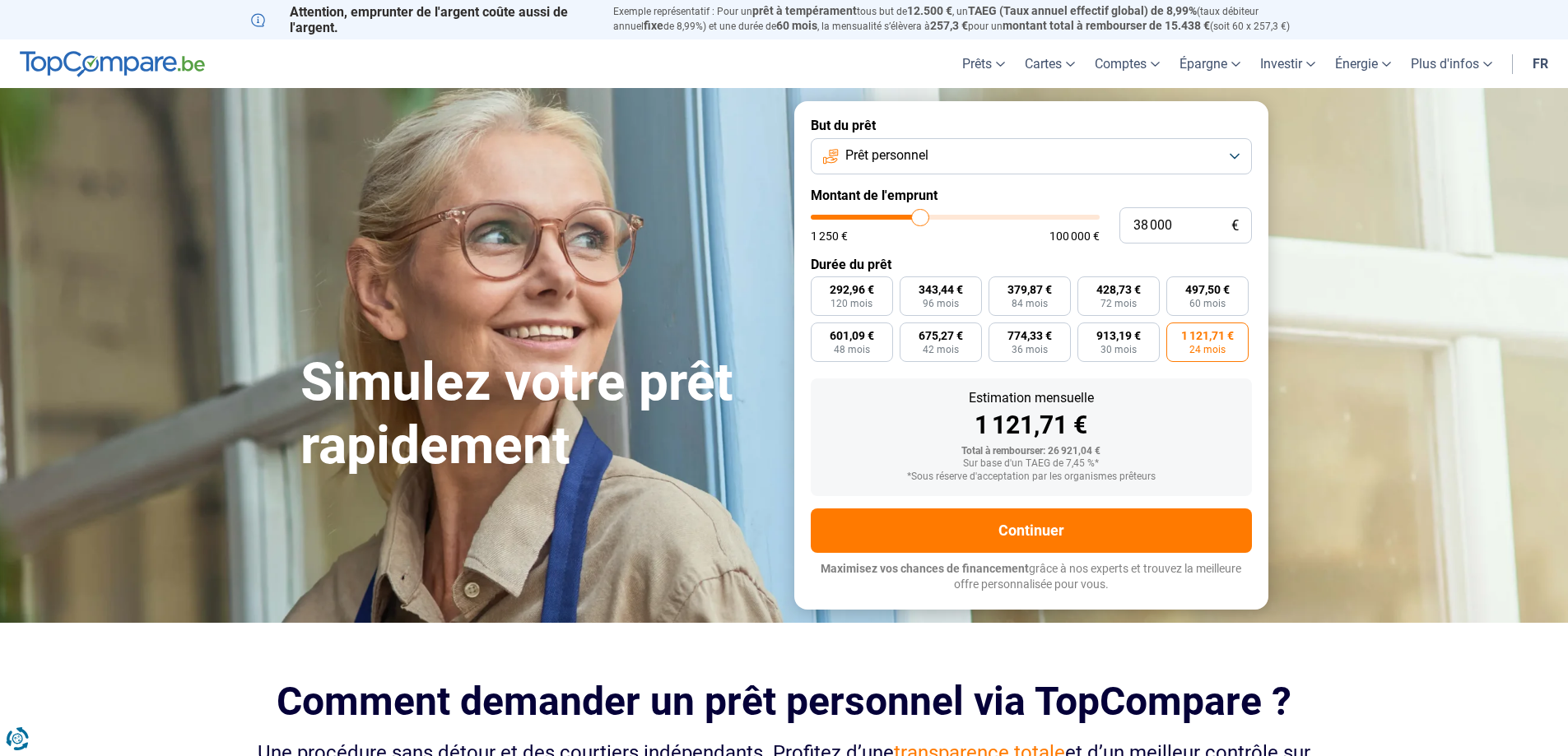
type input "36750"
type input "36 250"
type input "36250"
type input "35 750"
type input "35750"
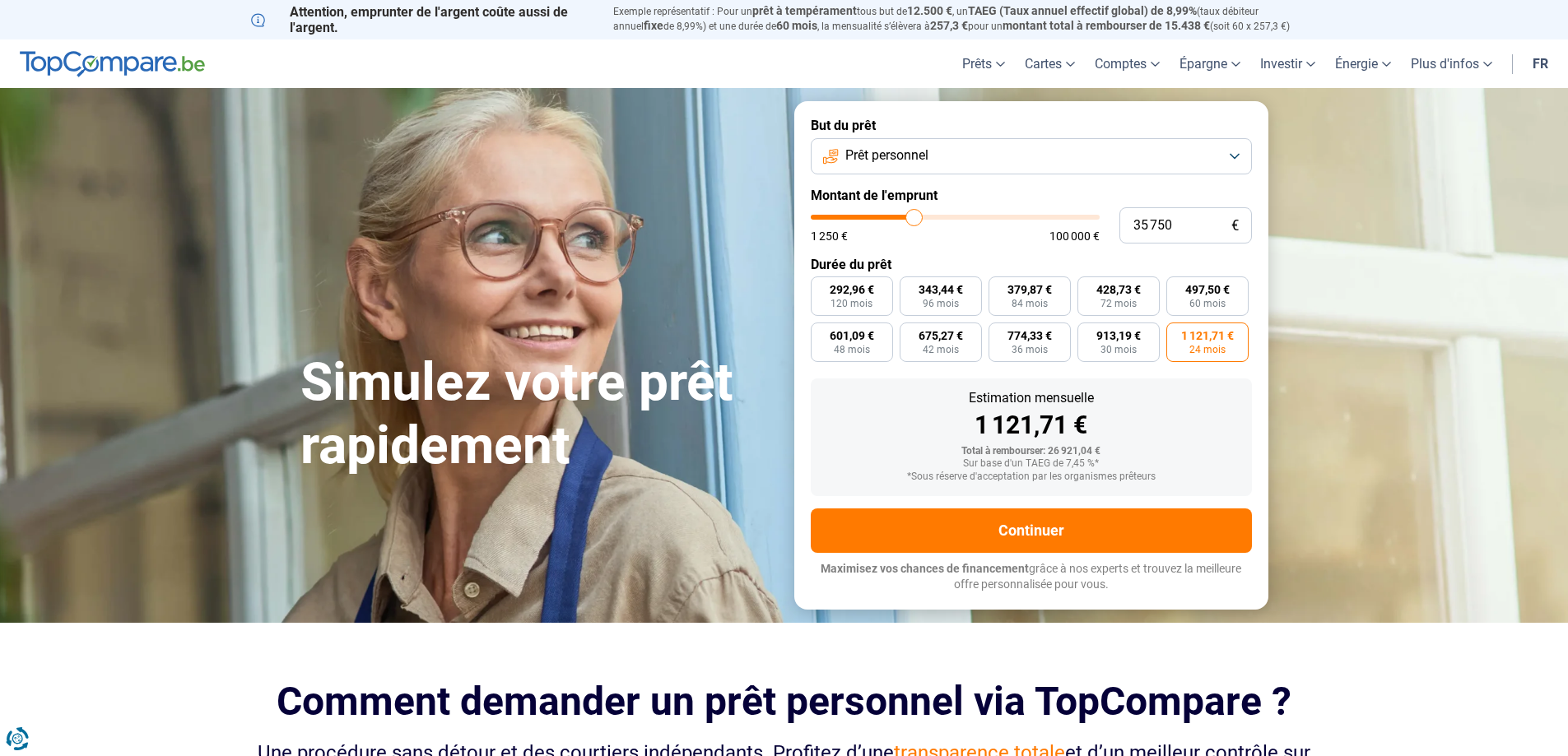
type input "35 000"
type input "35000"
type input "34 750"
type input "34750"
type input "33 500"
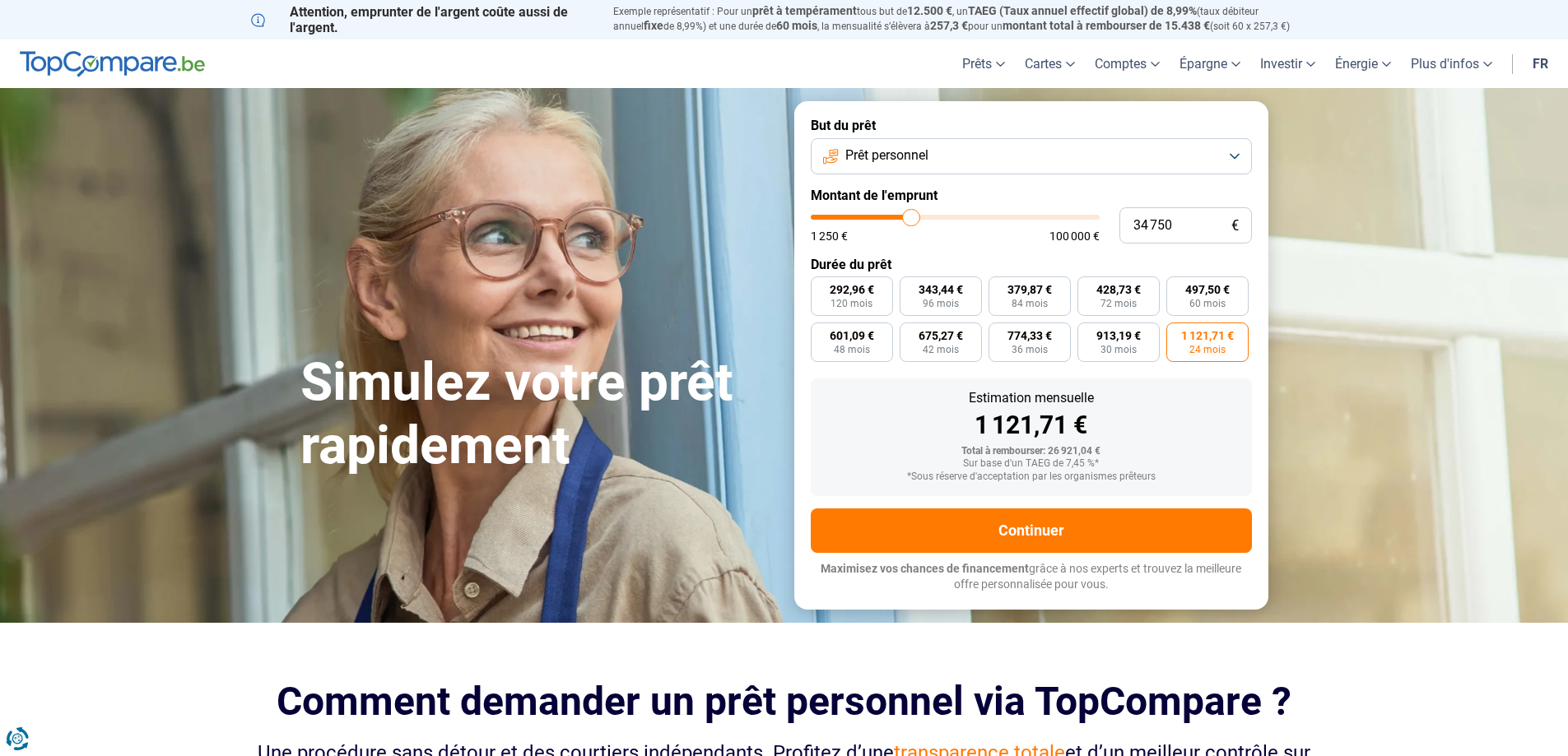
type input "33500"
type input "32 000"
type input "32000"
type input "30 750"
type input "30750"
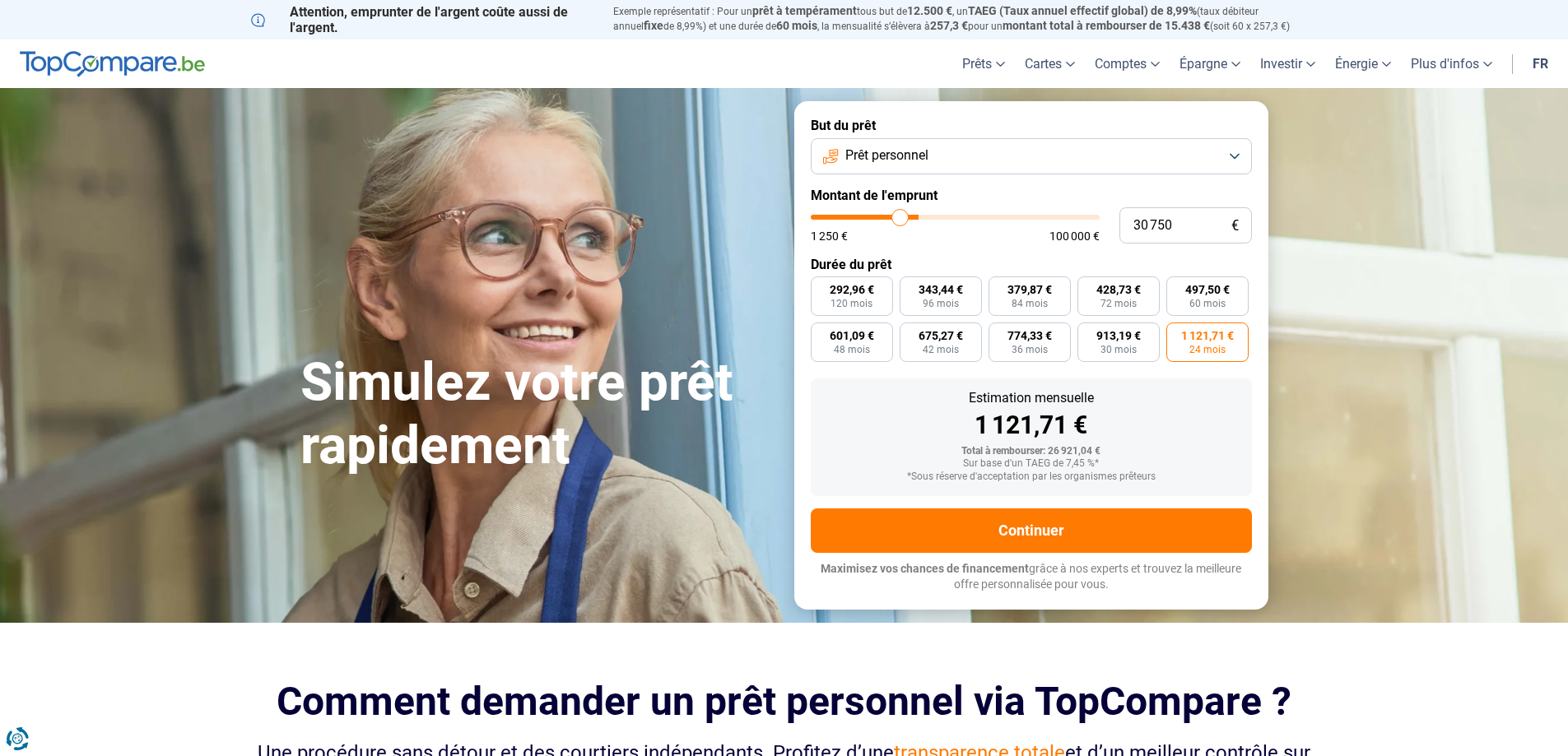
type input "29 000"
type input "29000"
type input "28 000"
type input "28000"
type input "27 250"
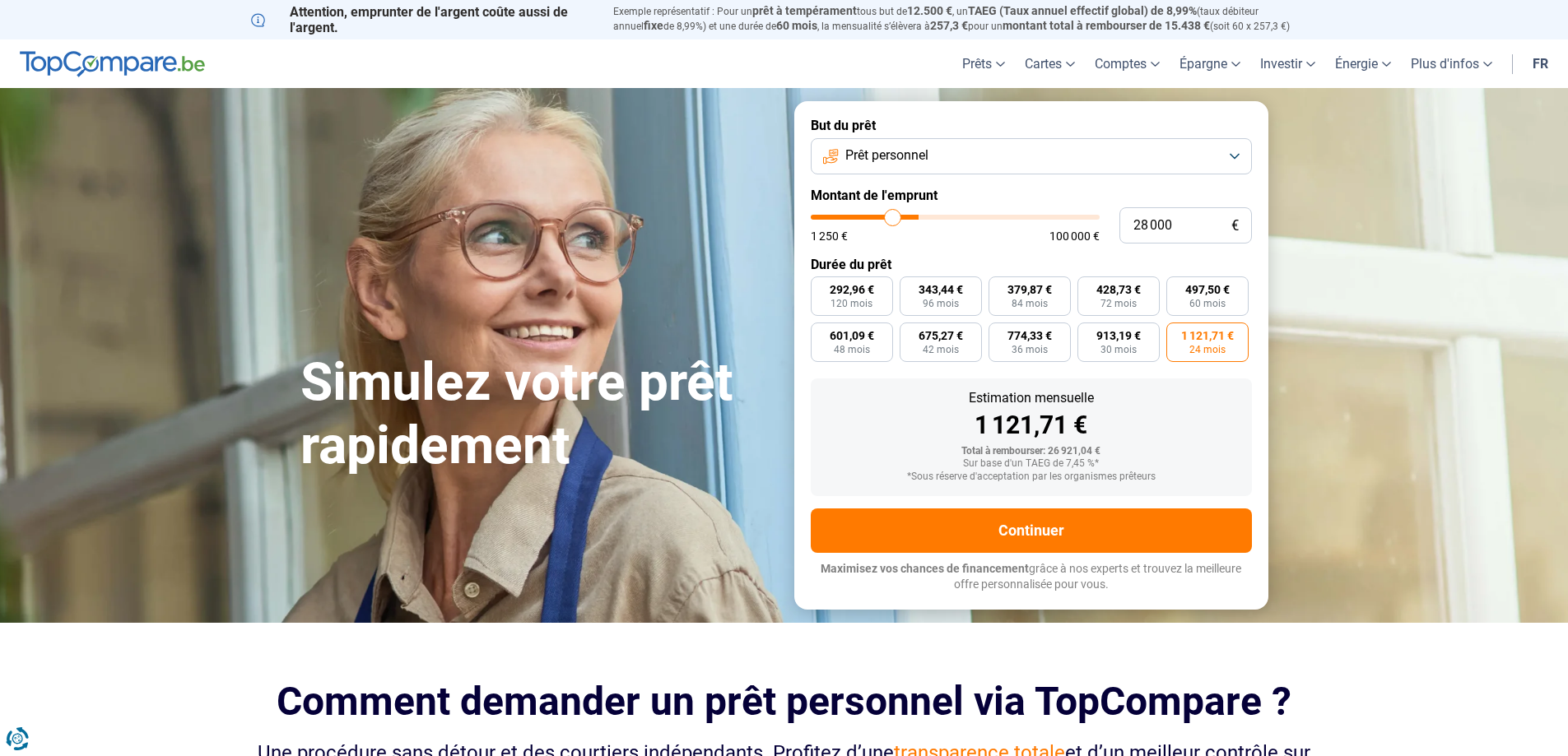
type input "27250"
type input "26 000"
type input "26000"
type input "25 250"
type input "25250"
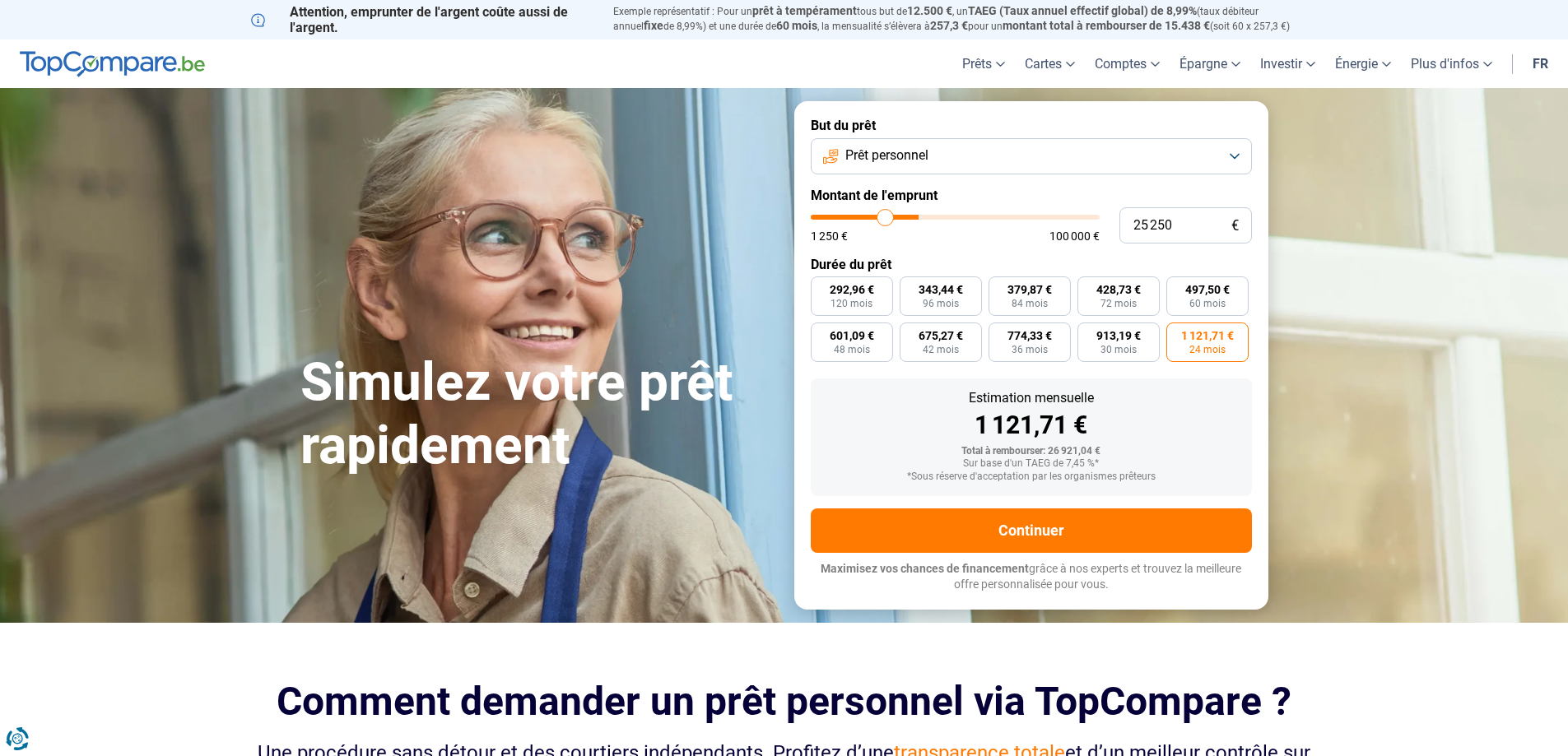
type input "24 750"
type input "24750"
type input "24 500"
type input "24500"
type input "24 250"
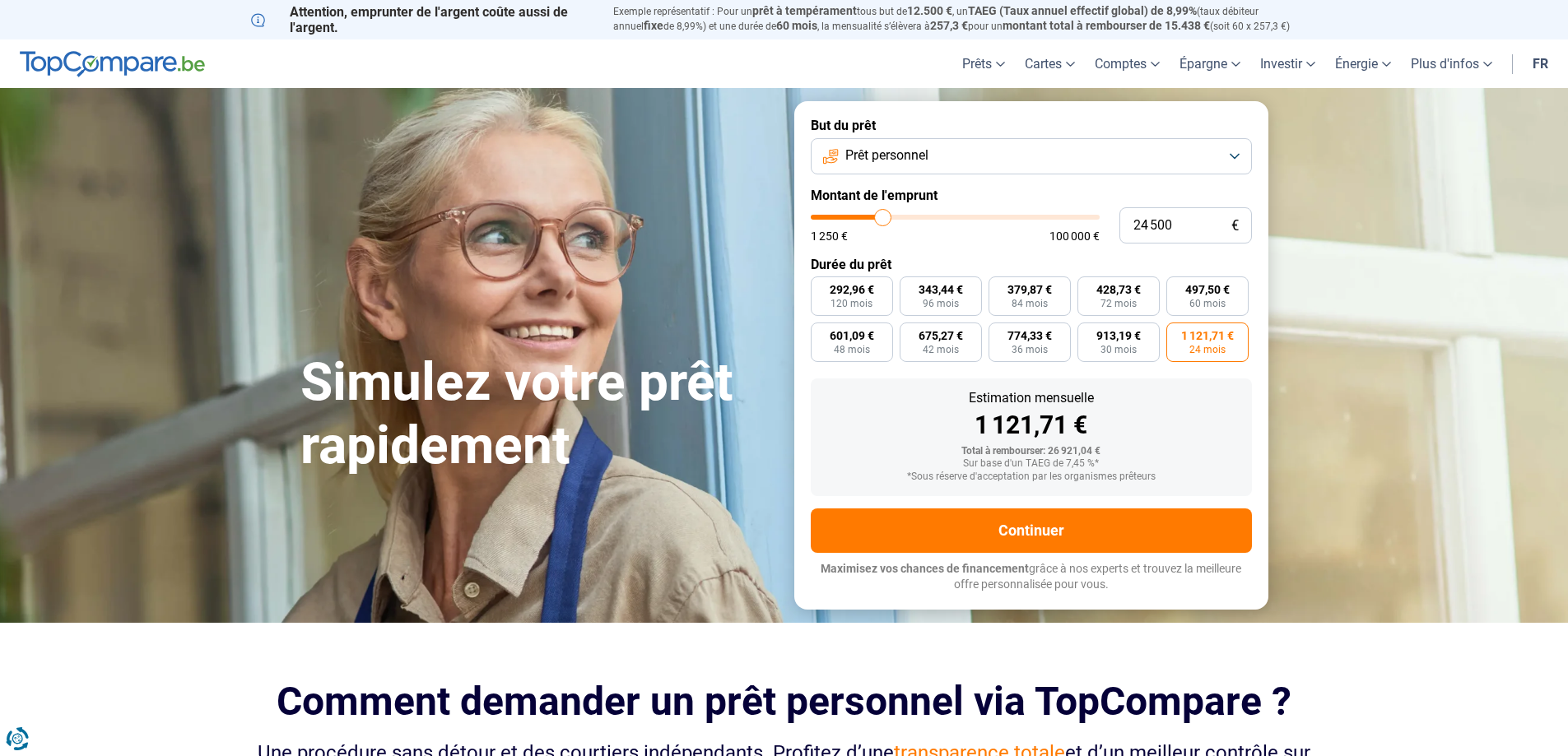
type input "24250"
type input "23 750"
type input "23750"
type input "23 500"
type input "23500"
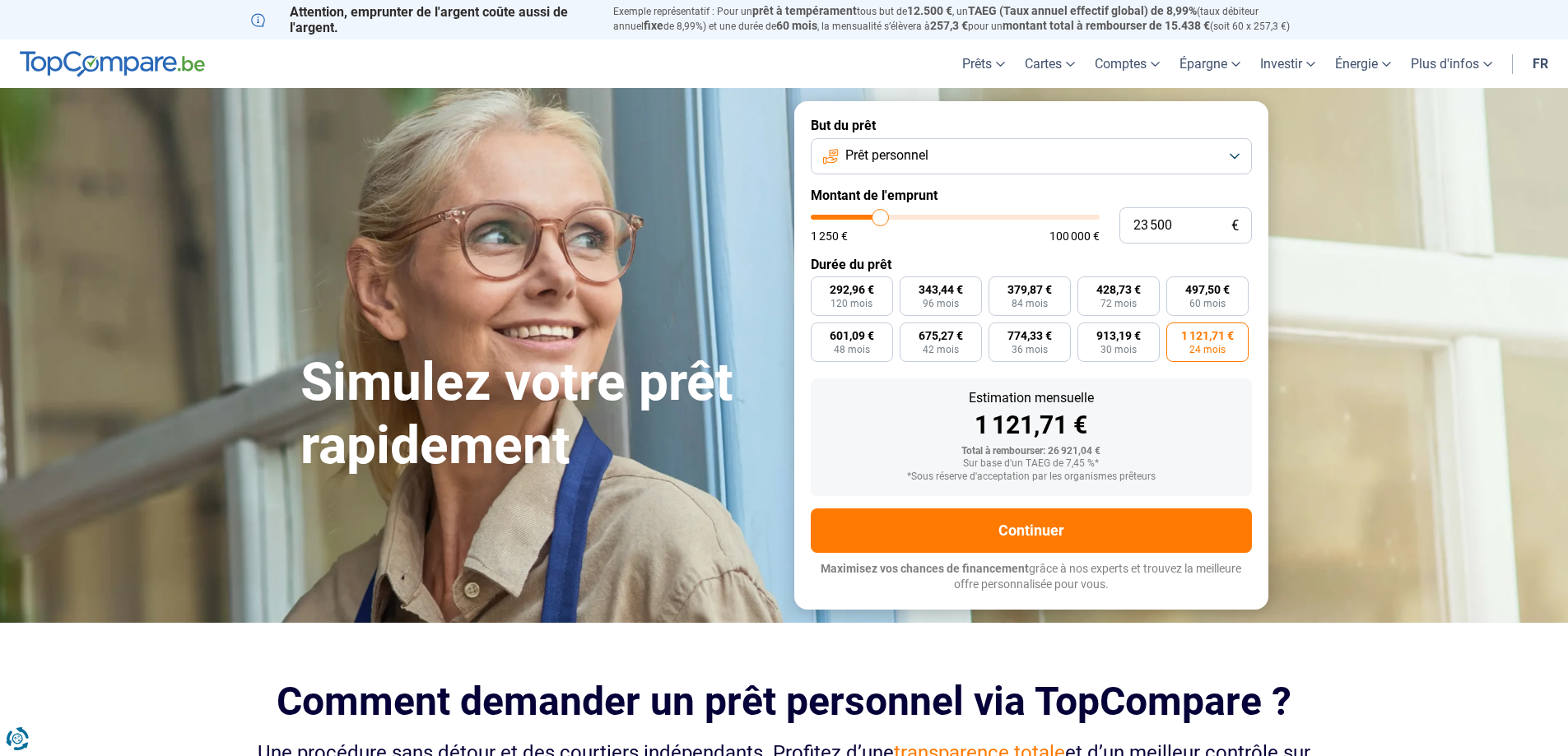
type input "23 000"
type input "23000"
type input "22 750"
type input "22750"
type input "22 250"
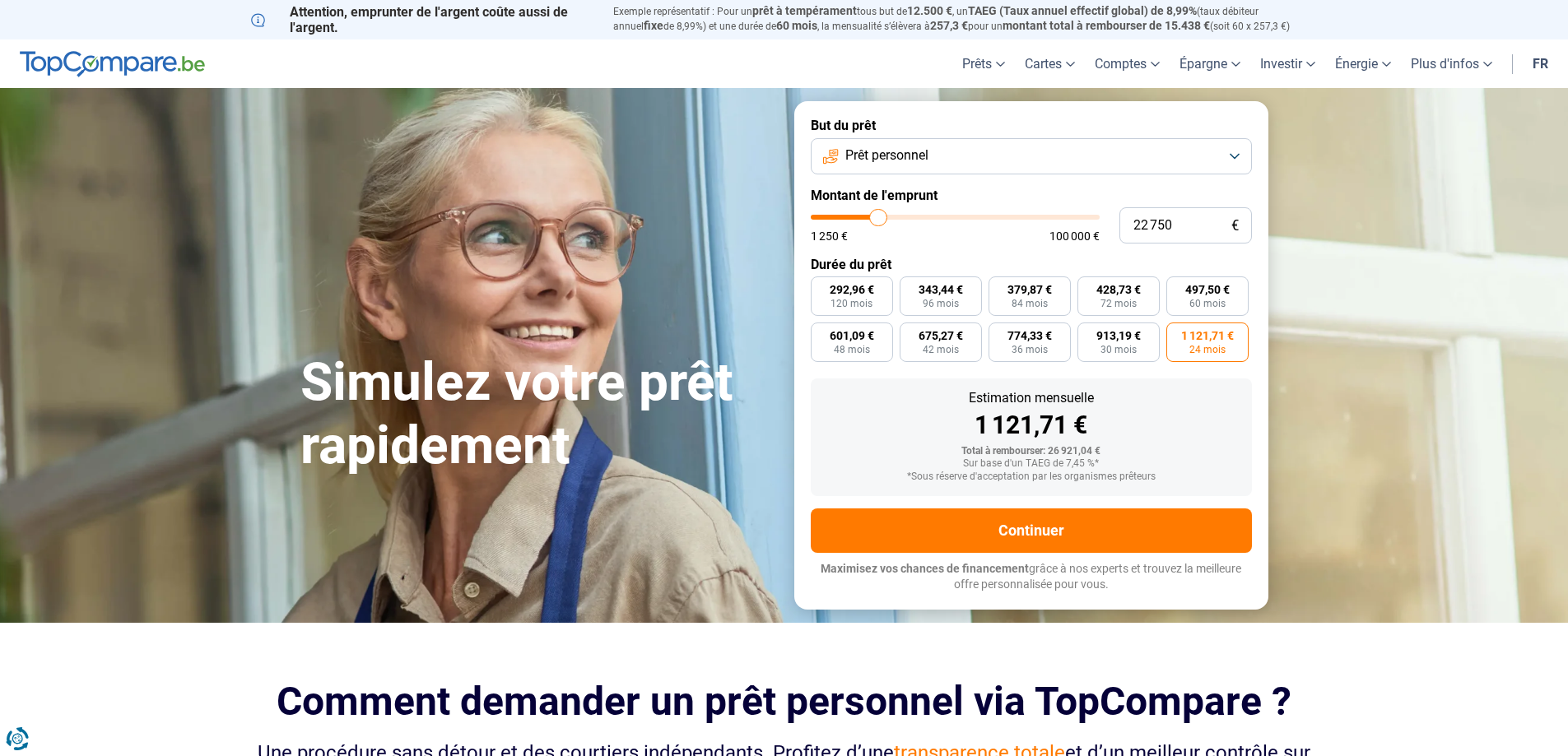
type input "22250"
type input "22 000"
type input "22000"
type input "21 750"
type input "21750"
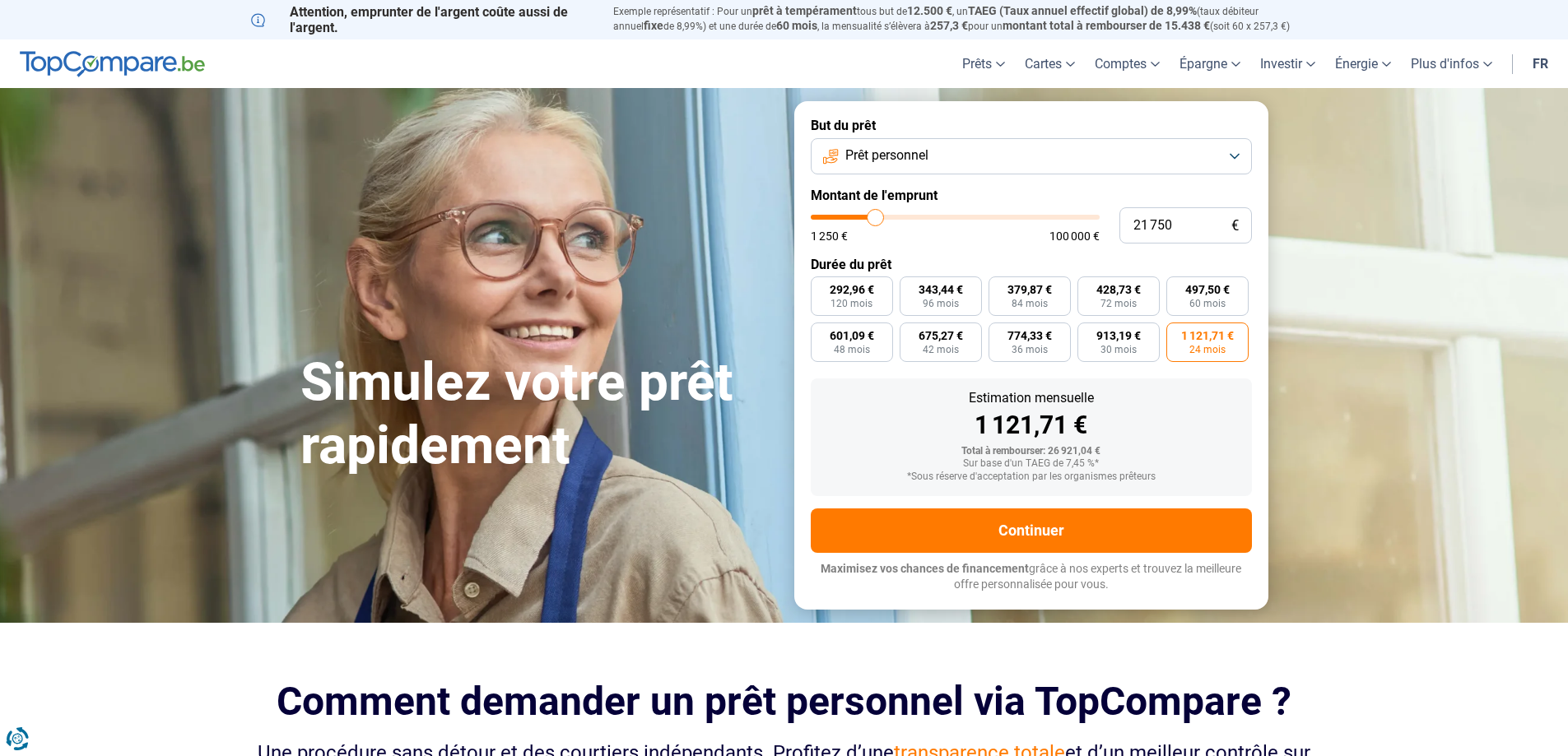
type input "22 250"
type input "22250"
type input "22 750"
type input "22750"
type input "23 000"
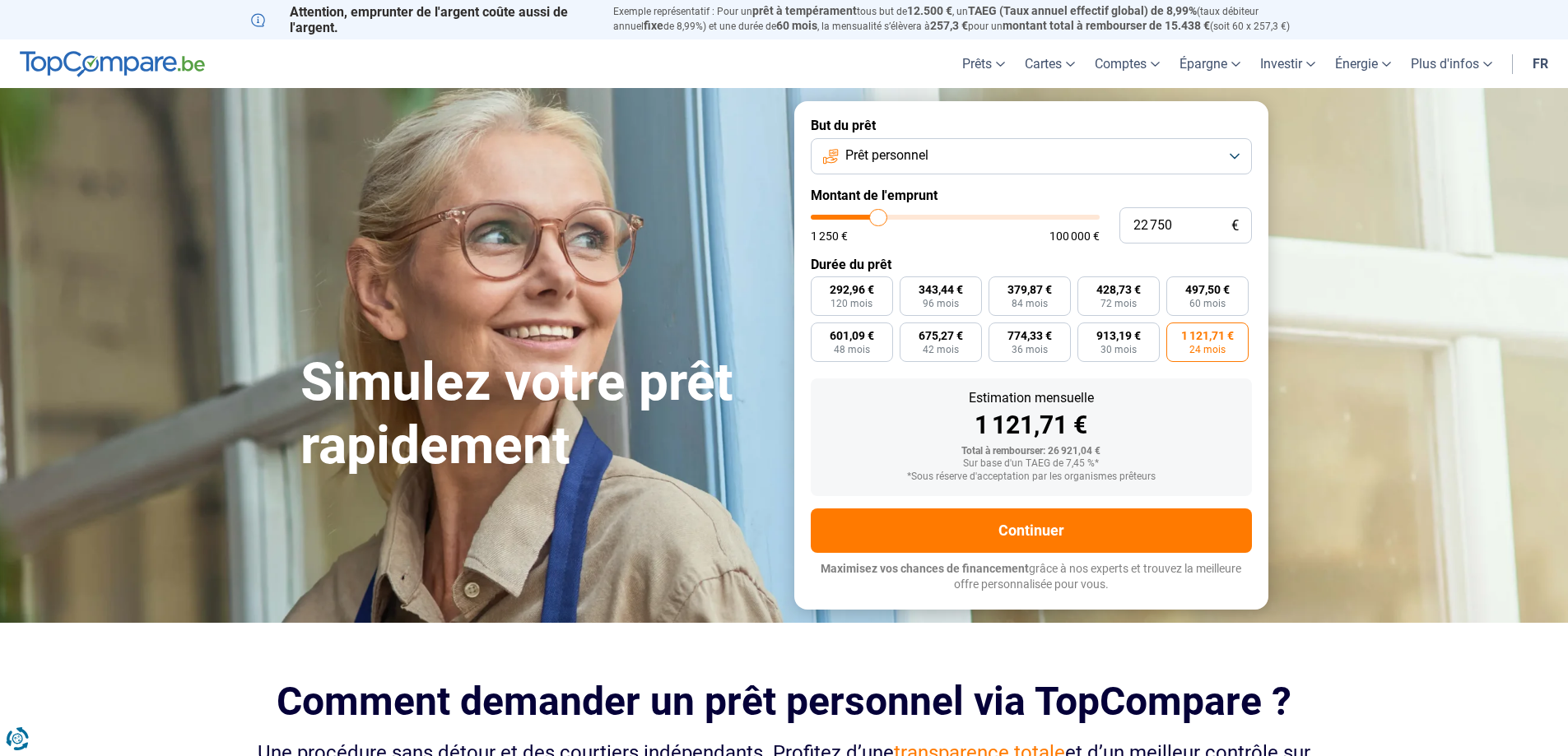
type input "23000"
type input "23 250"
type input "23250"
type input "23 500"
type input "23500"
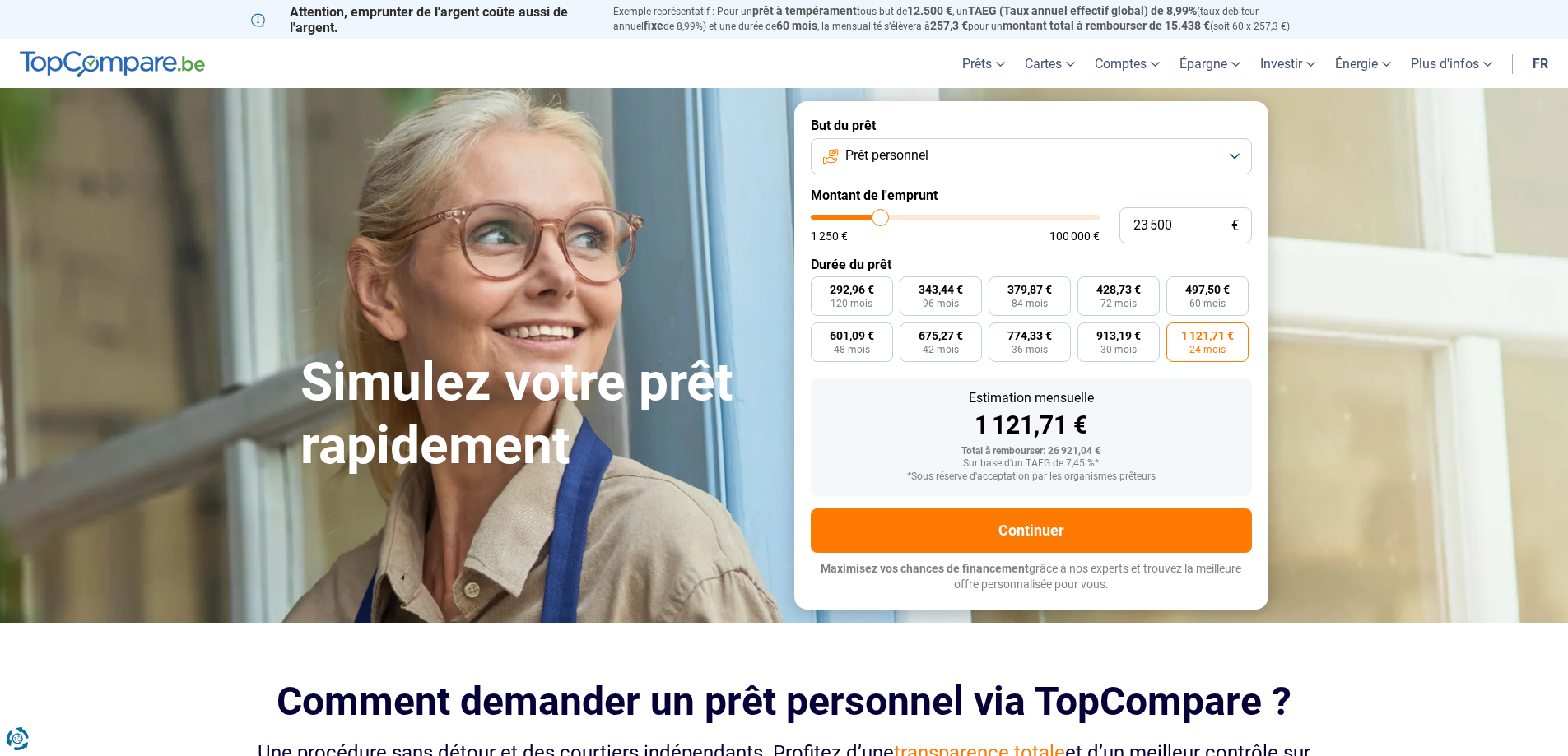
type input "24 250"
type input "24250"
type input "24 500"
type input "24500"
type input "24 750"
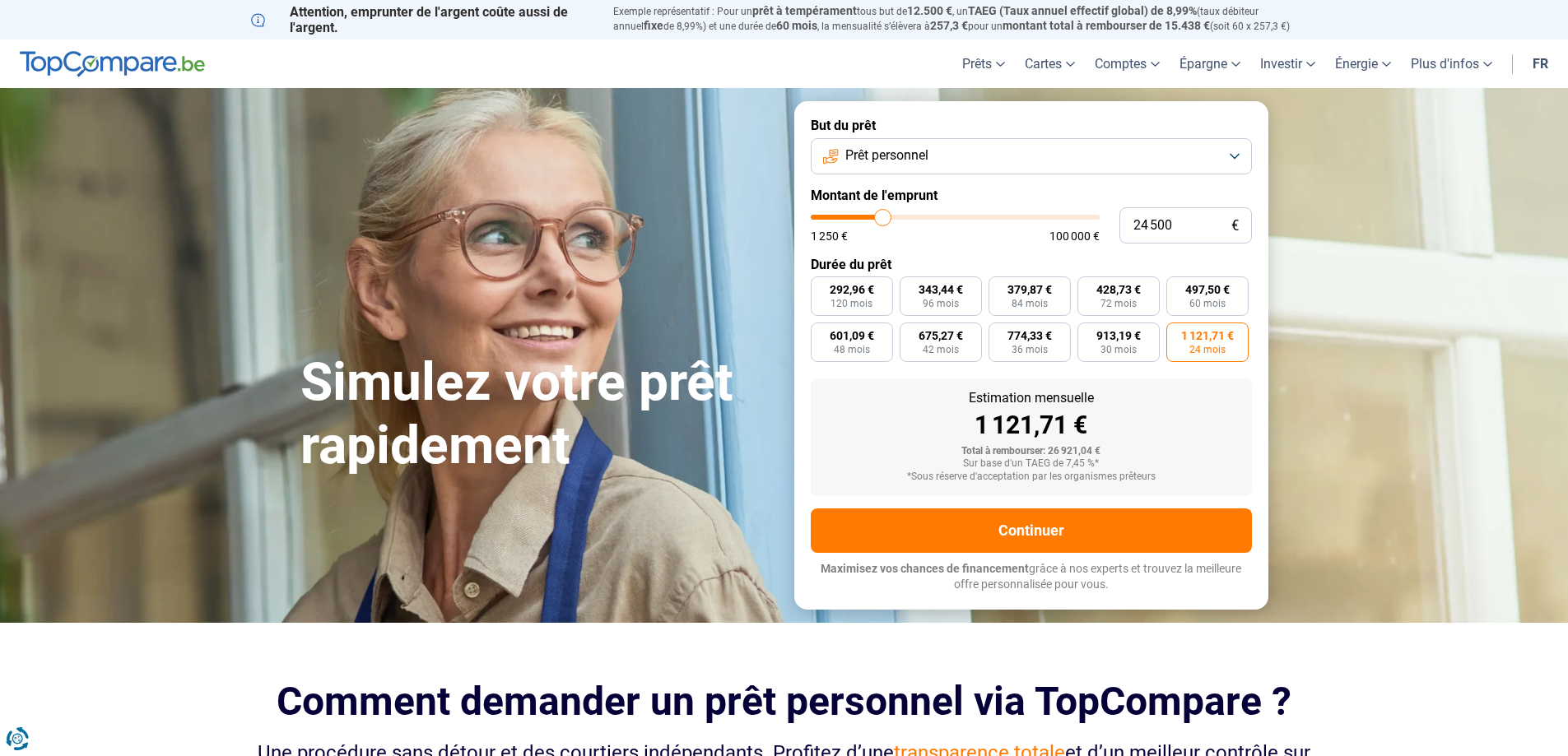
type input "24750"
type input "24 500"
type input "24500"
type input "24 250"
type input "24250"
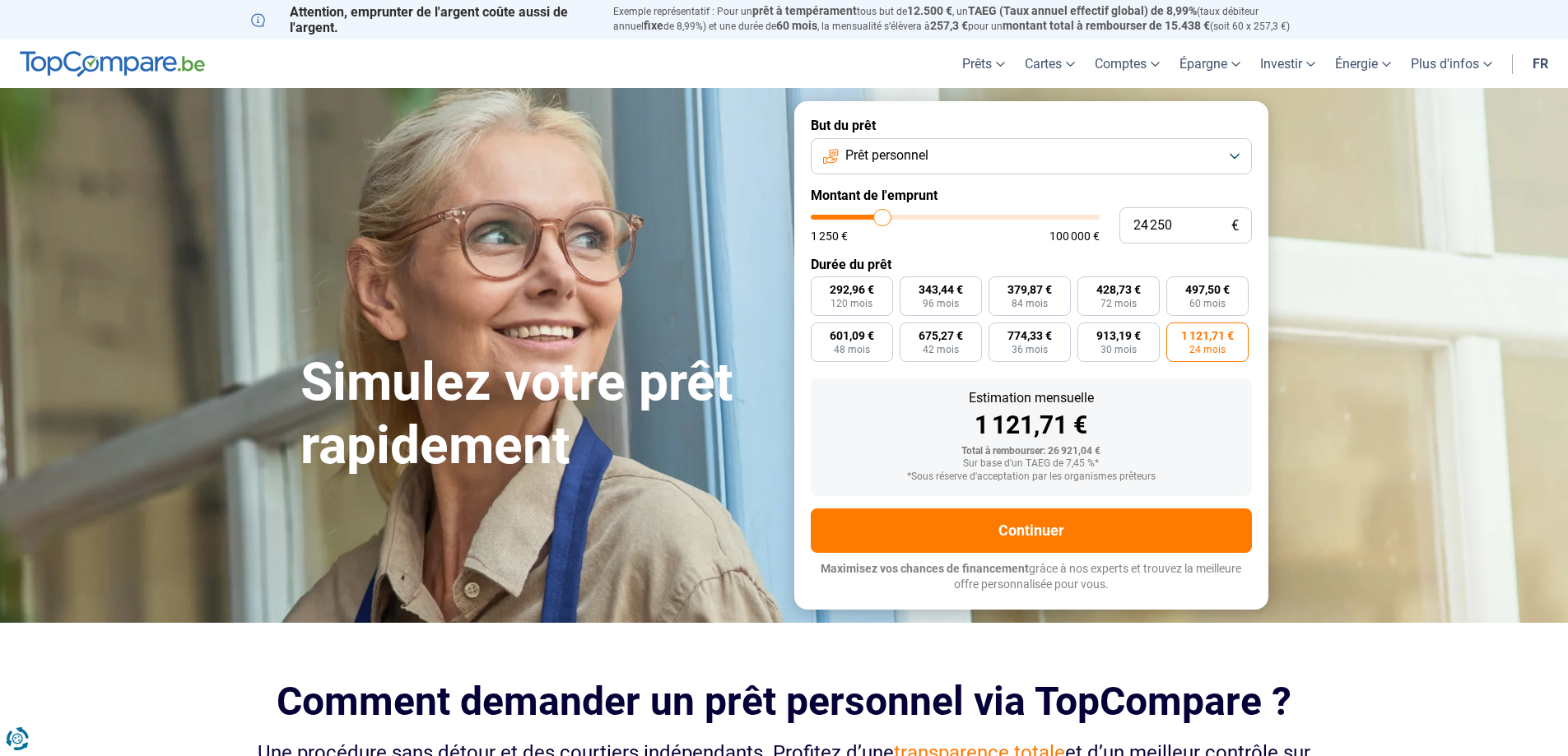
type input "23 750"
type input "23750"
type input "23 500"
type input "23500"
type input "23 250"
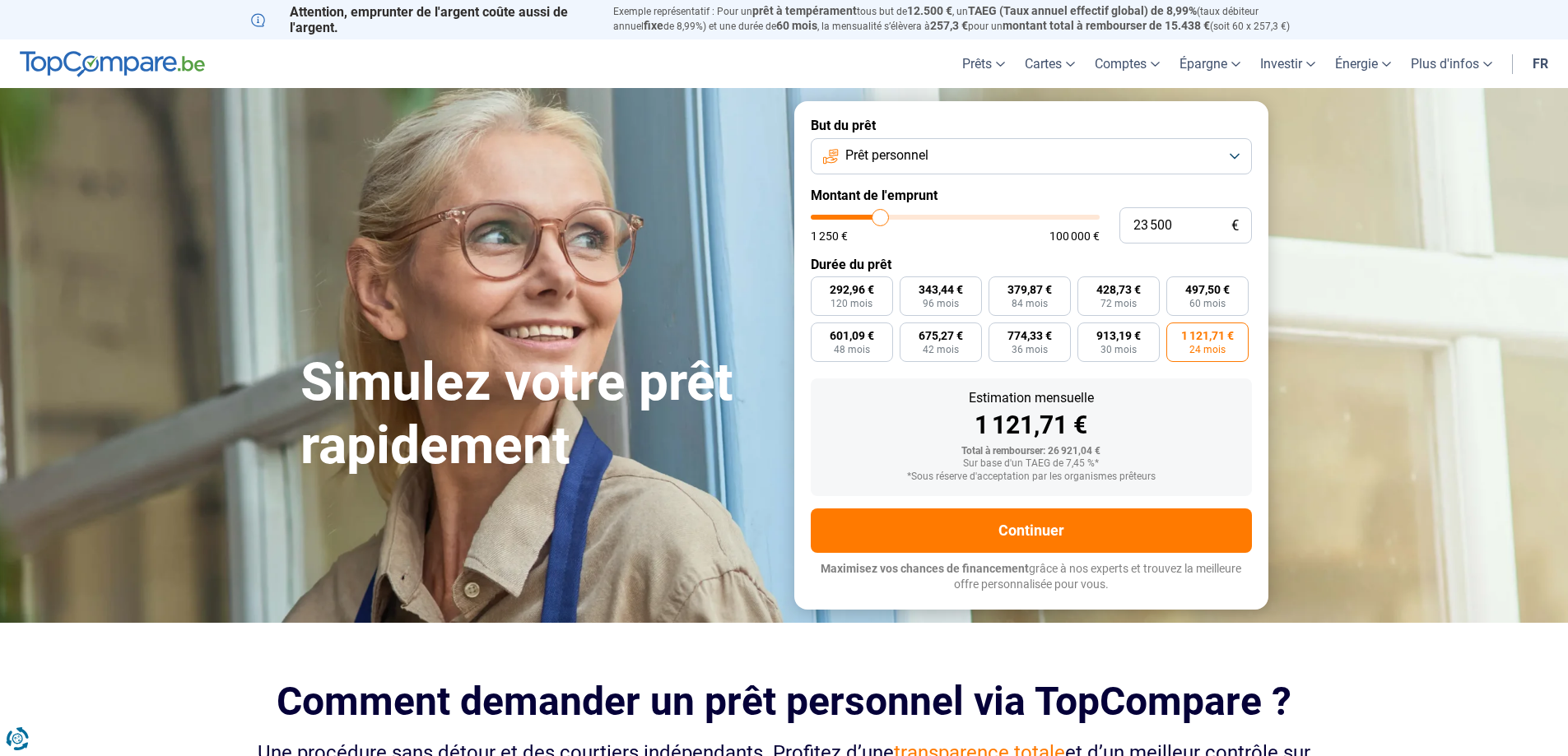
type input "23250"
type input "23 000"
drag, startPoint x: 880, startPoint y: 215, endPoint x: 871, endPoint y: 242, distance: 28.5
click at [871, 220] on input "range" at bounding box center [955, 217] width 289 height 5
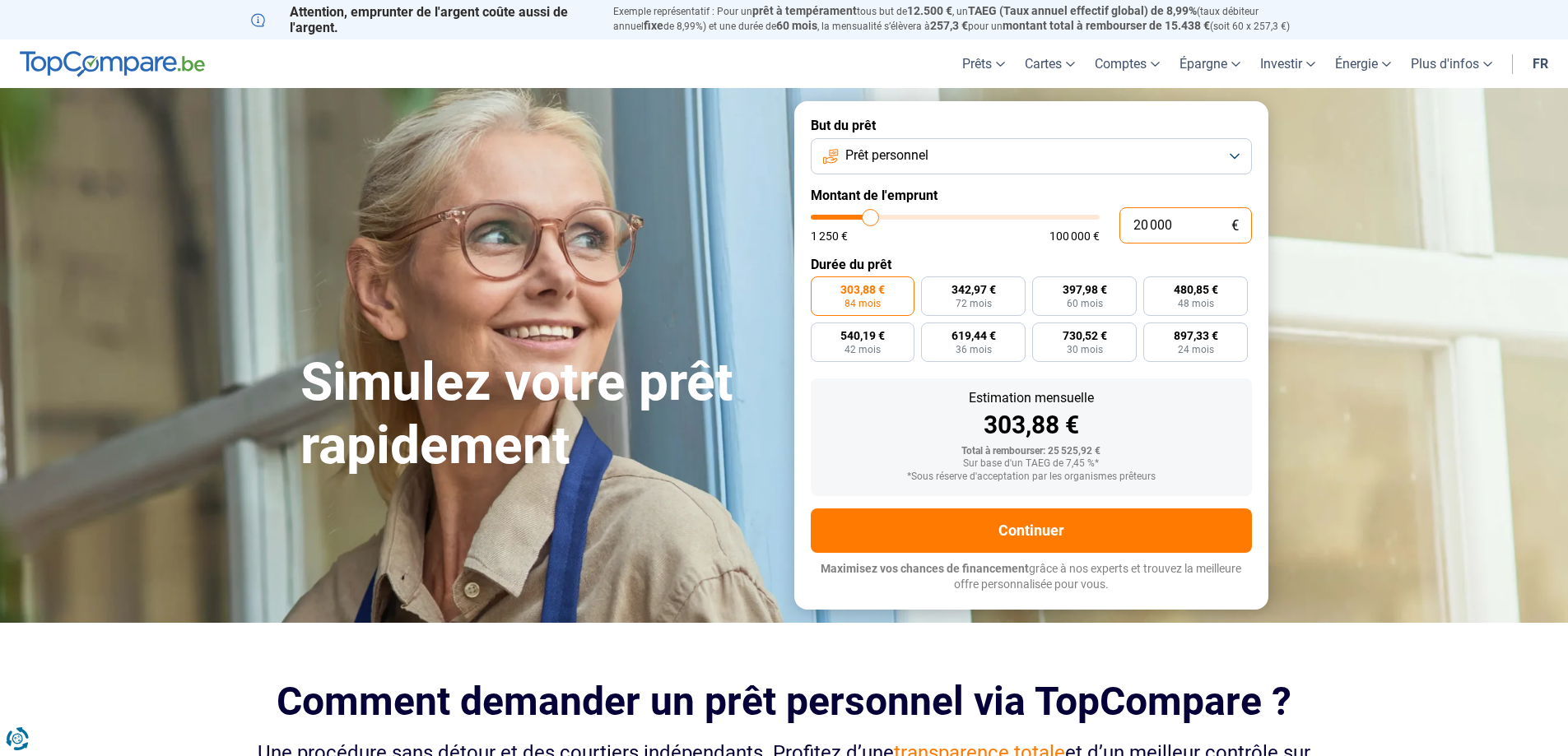
click at [1190, 229] on input "20 000" at bounding box center [1186, 226] width 133 height 36
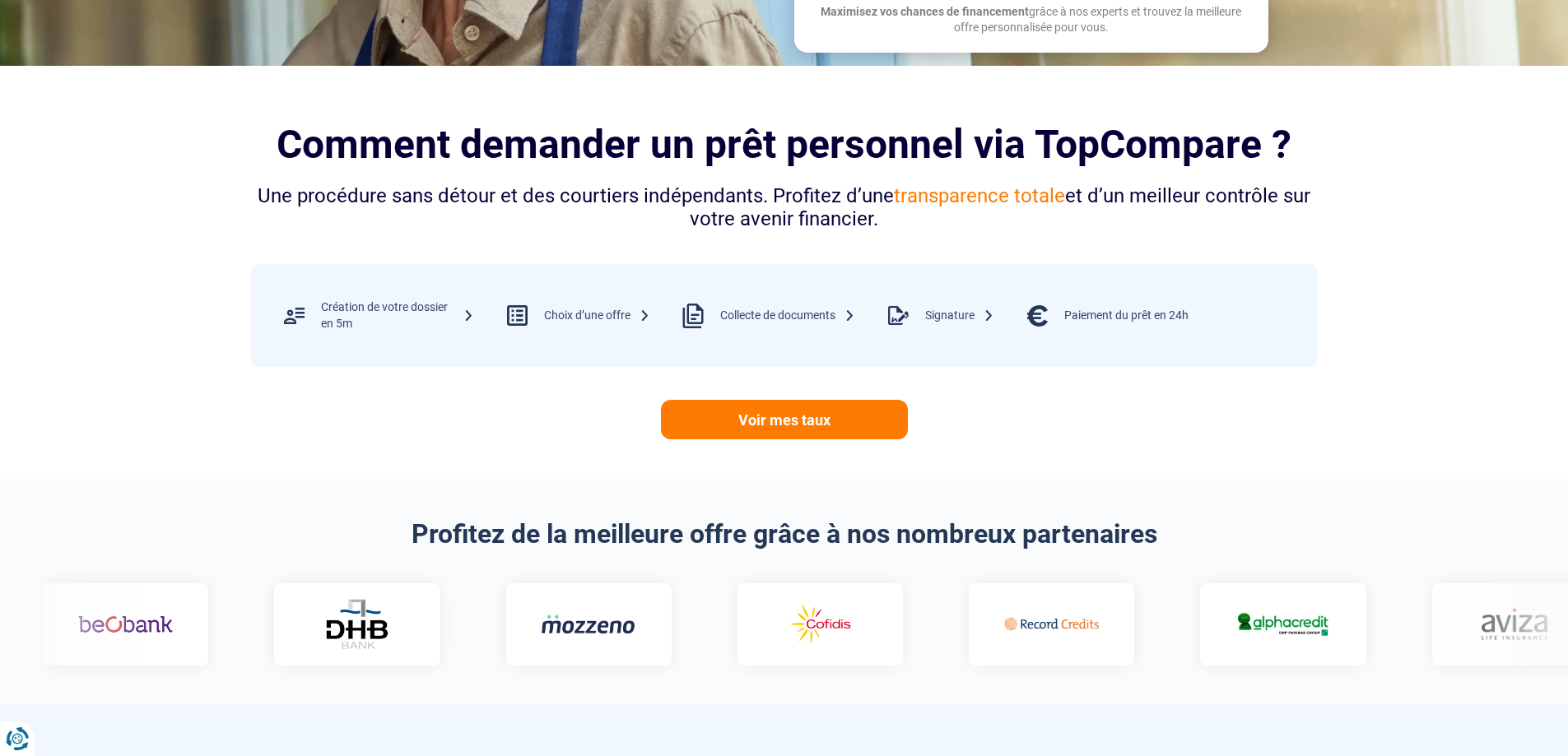
scroll to position [823, 0]
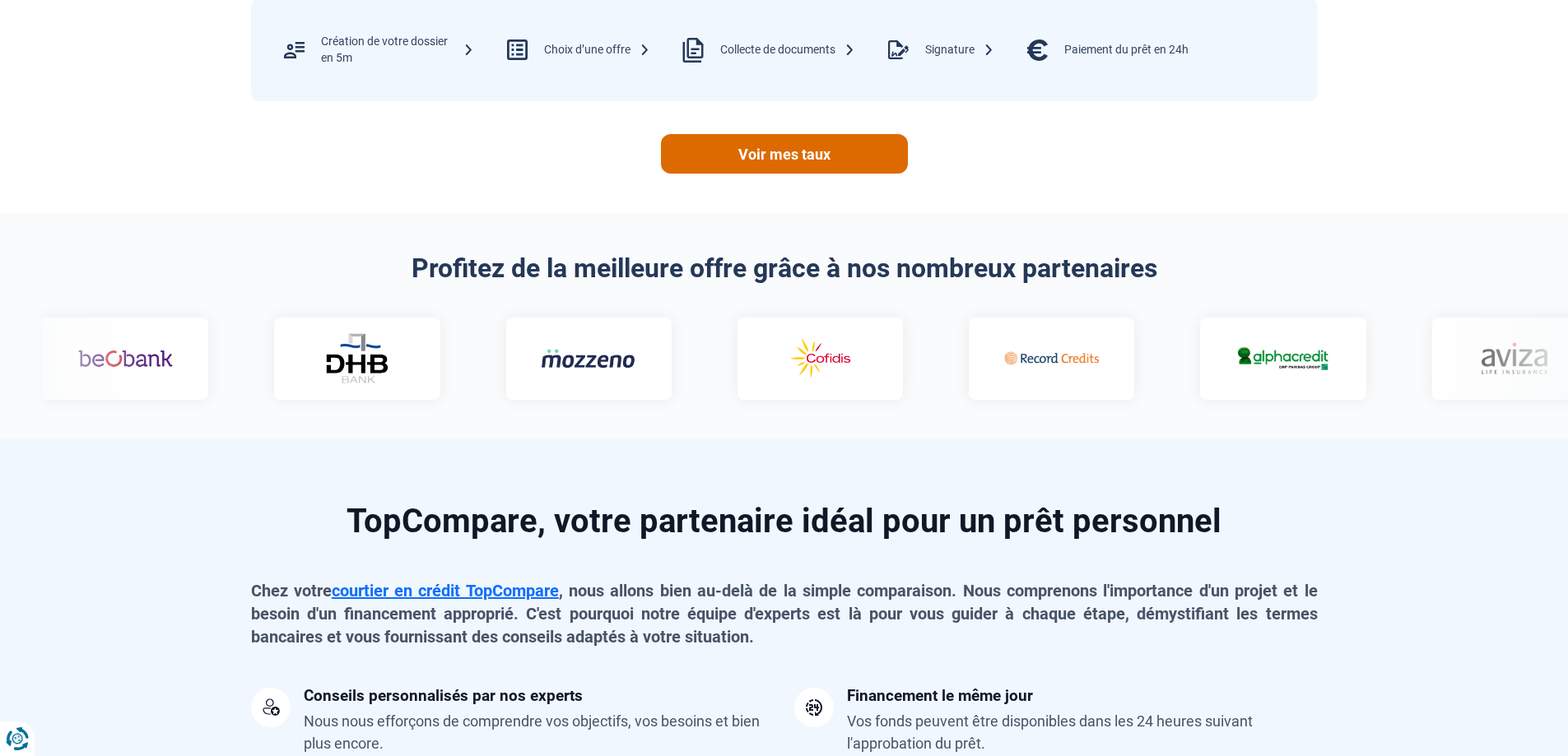
click at [798, 149] on link "Voir mes taux" at bounding box center [784, 154] width 247 height 40
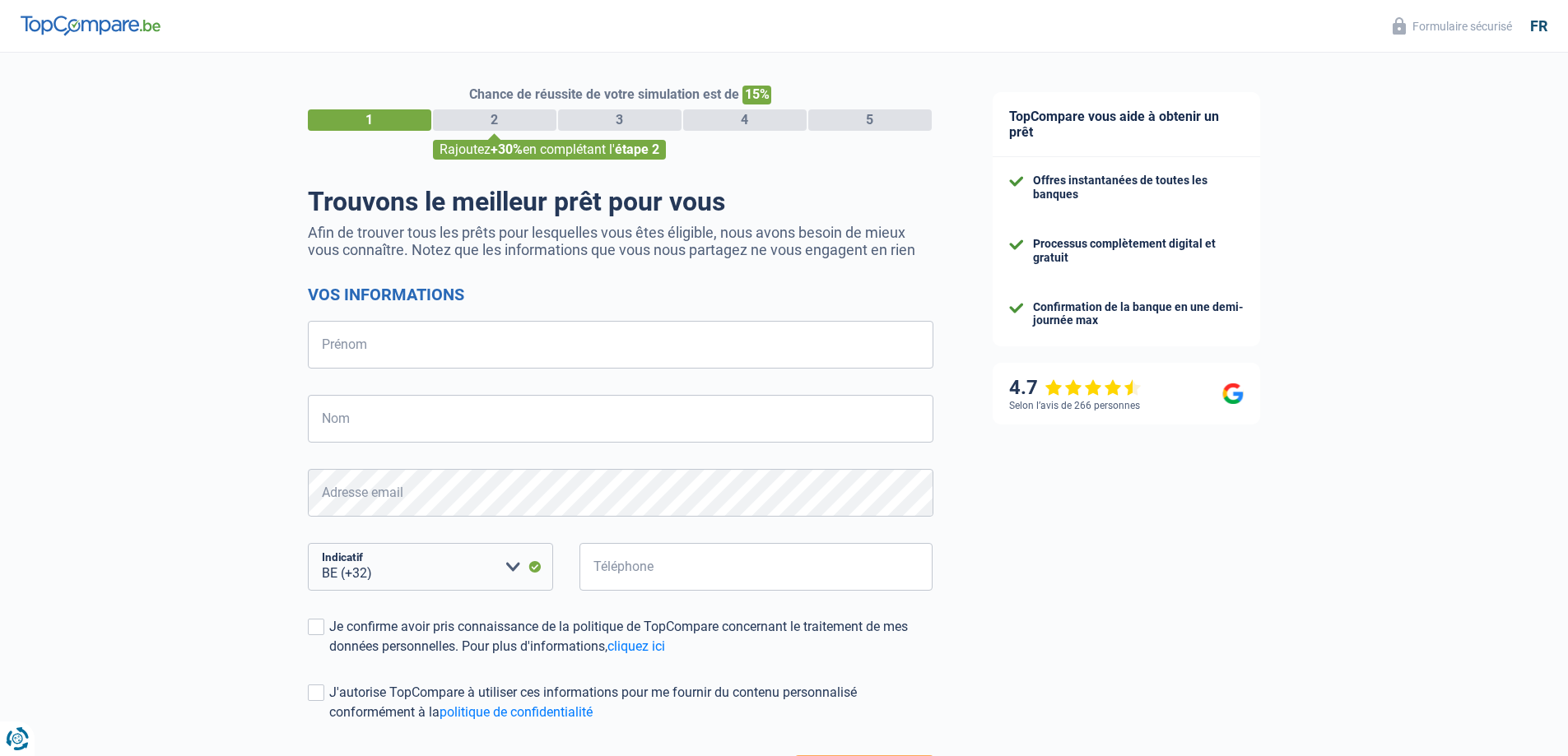
select select "32"
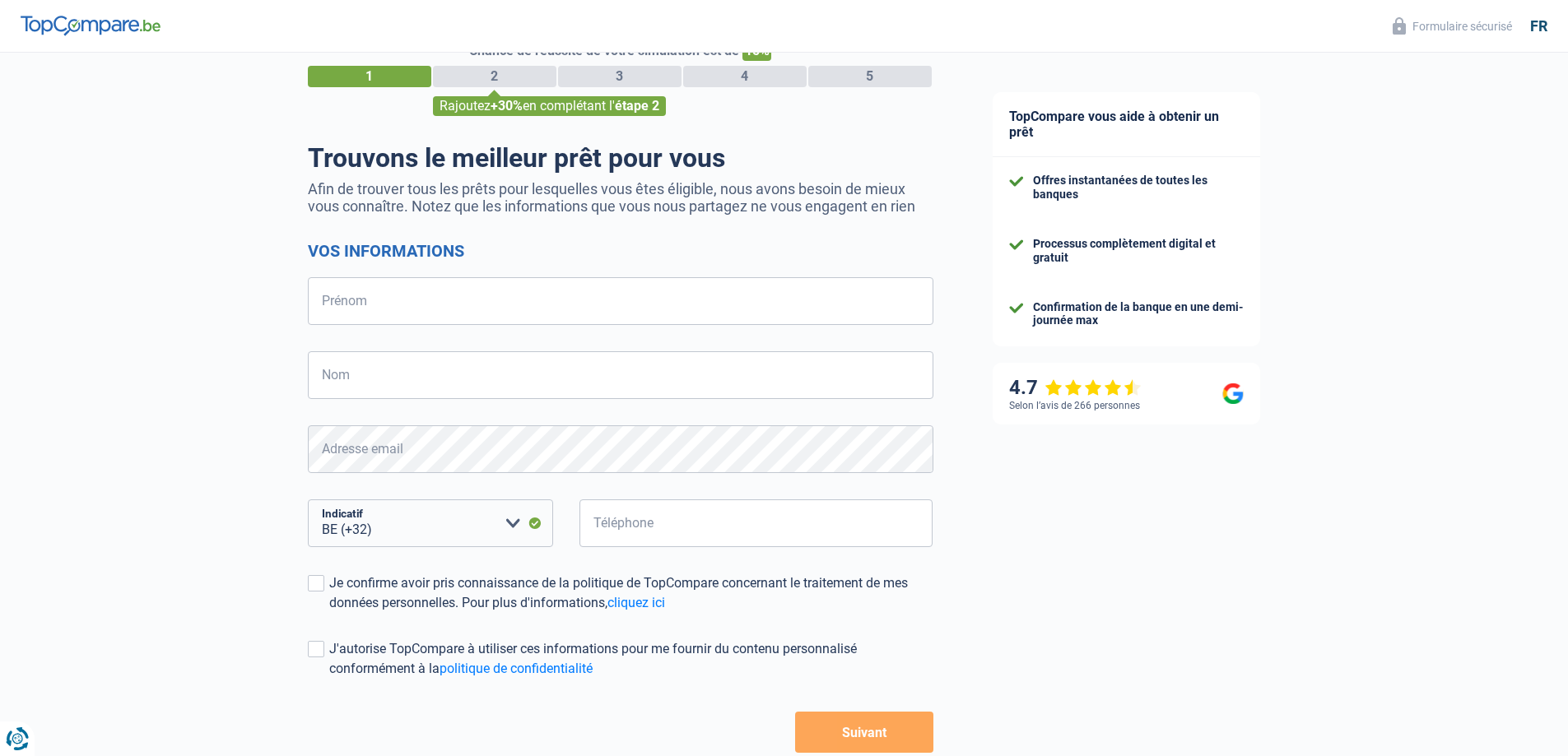
scroll to position [137, 0]
